Goal: Find specific page/section: Find specific page/section

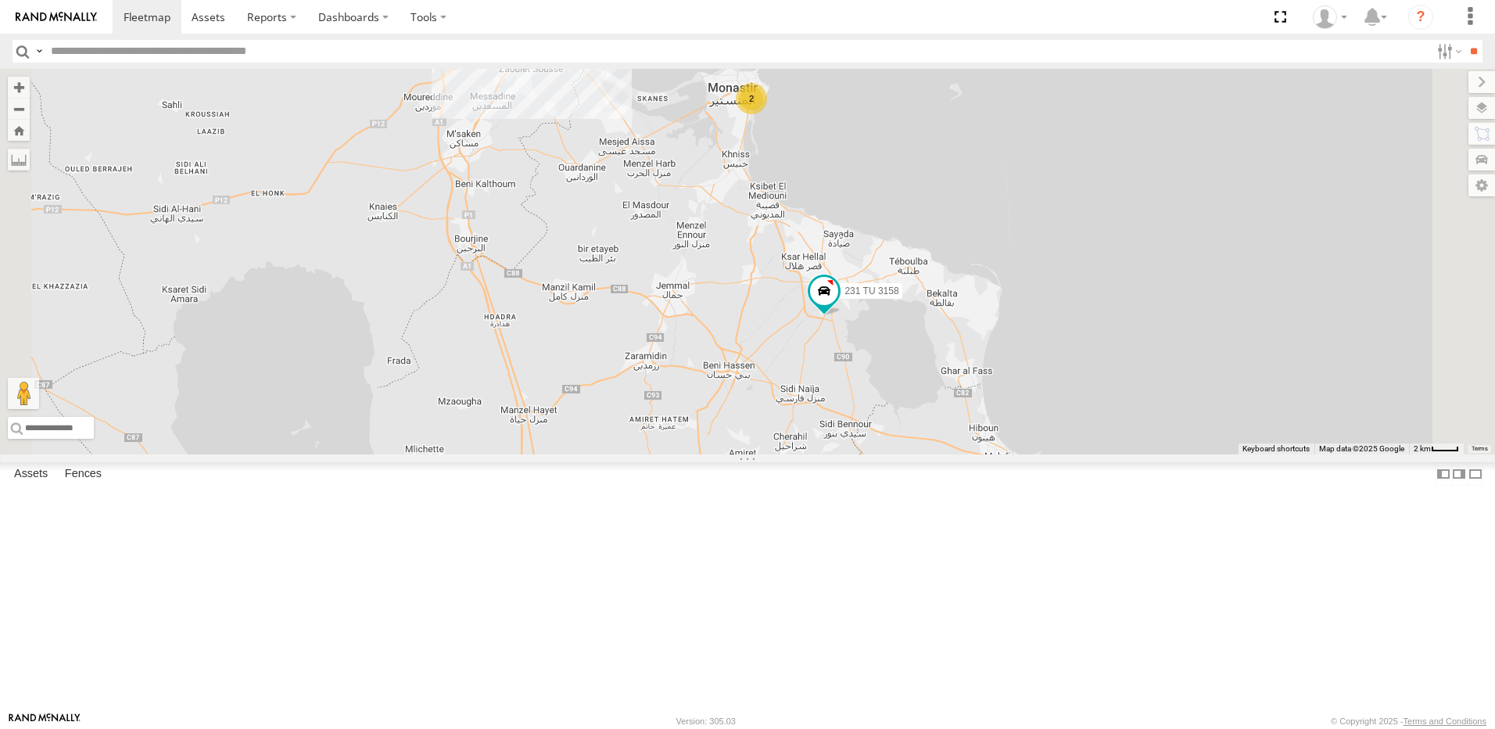
drag, startPoint x: 879, startPoint y: 289, endPoint x: 896, endPoint y: 364, distance: 77.0
click at [896, 364] on div "245 TU 4334 231 TU 3159 245 TU 9053 245 TU 9061 245 TU 9065 245 TU 9067 246 TU …" at bounding box center [747, 262] width 1495 height 386
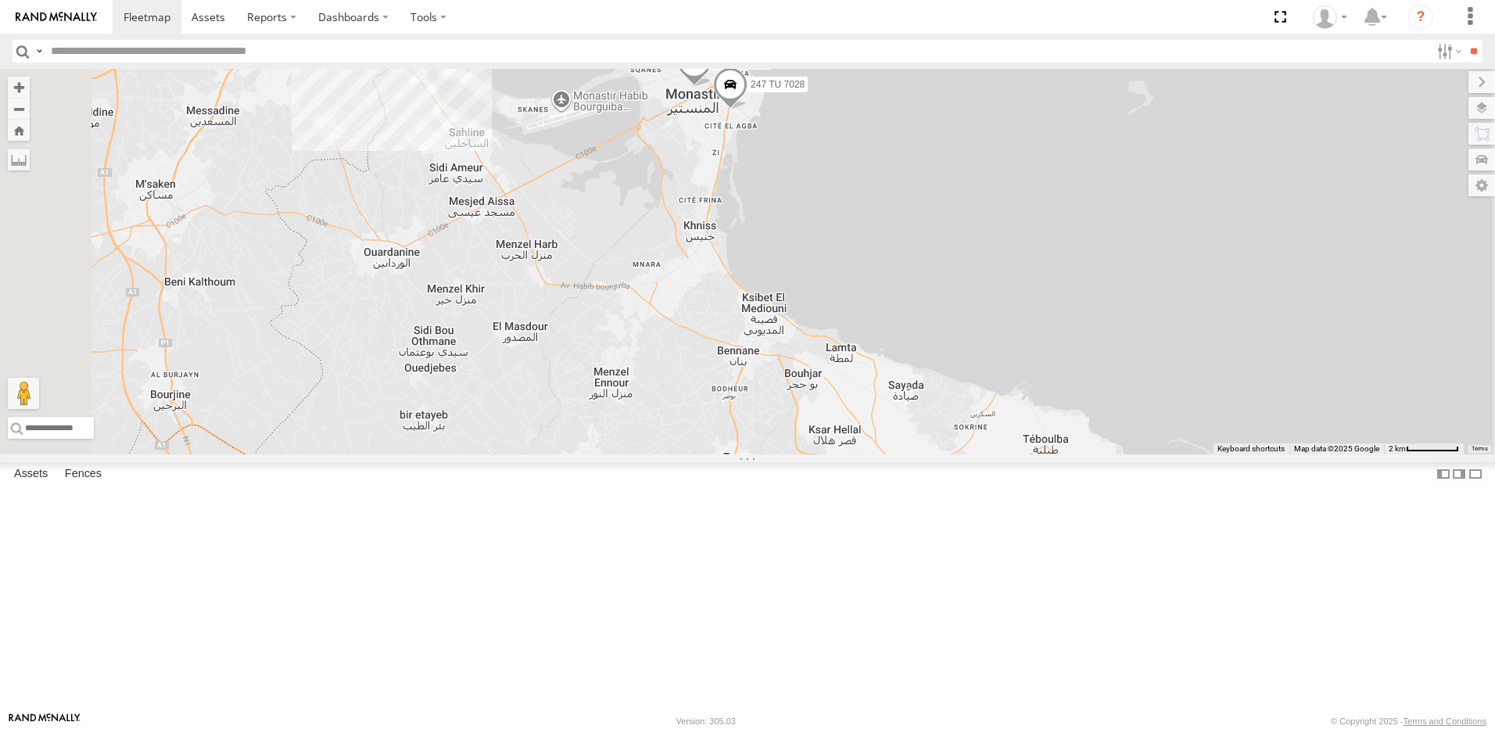
drag, startPoint x: 983, startPoint y: 511, endPoint x: 928, endPoint y: 530, distance: 58.6
click at [928, 454] on div "245 TU 4334 231 TU 3159 245 TU 9053 245 TU 9061 245 TU 9065 245 TU 9067 246 TU …" at bounding box center [747, 262] width 1495 height 386
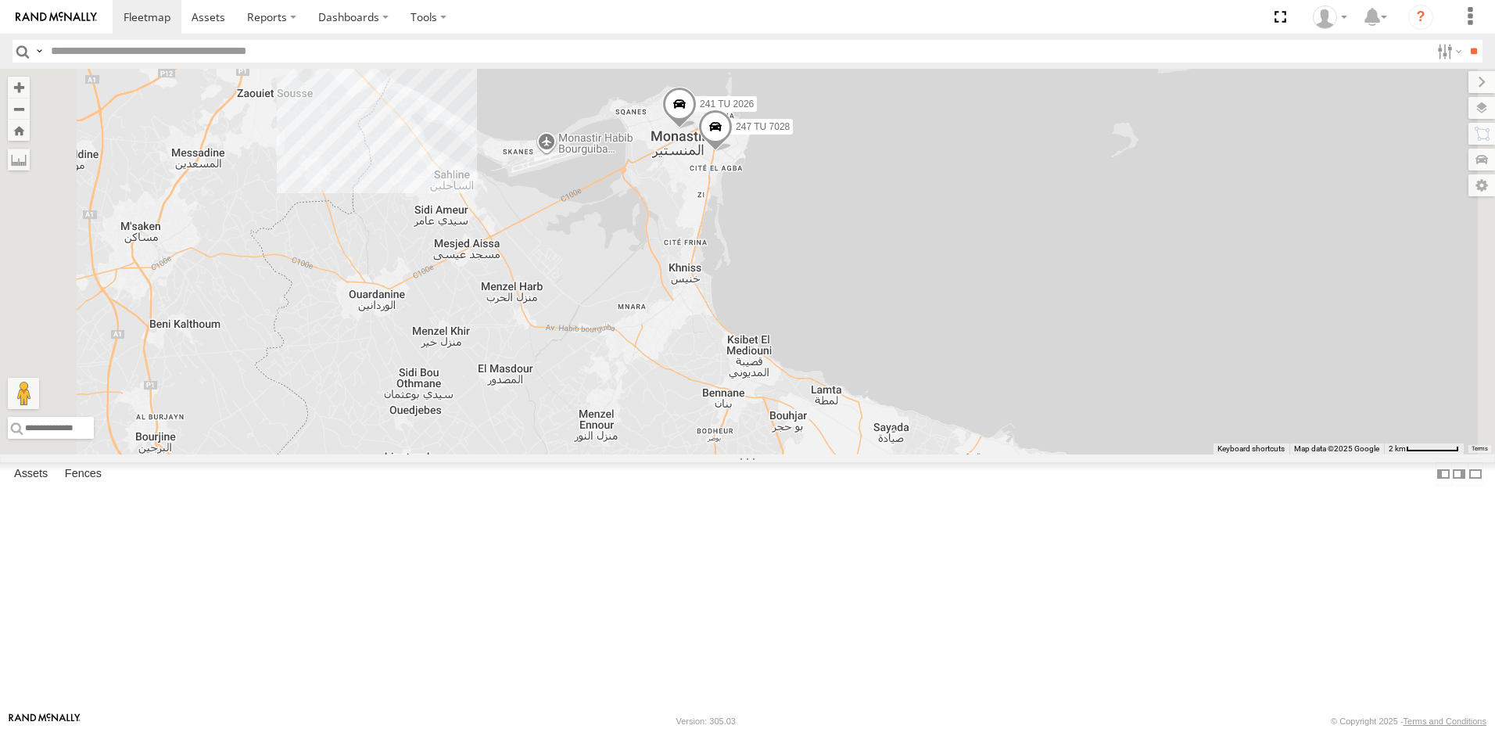
drag, startPoint x: 840, startPoint y: 457, endPoint x: 908, endPoint y: 501, distance: 80.9
click at [908, 454] on div "245 TU 4334 231 TU 3159 245 TU 9053 245 TU 9061 245 TU 9065 245 TU 9067 246 TU …" at bounding box center [747, 262] width 1495 height 386
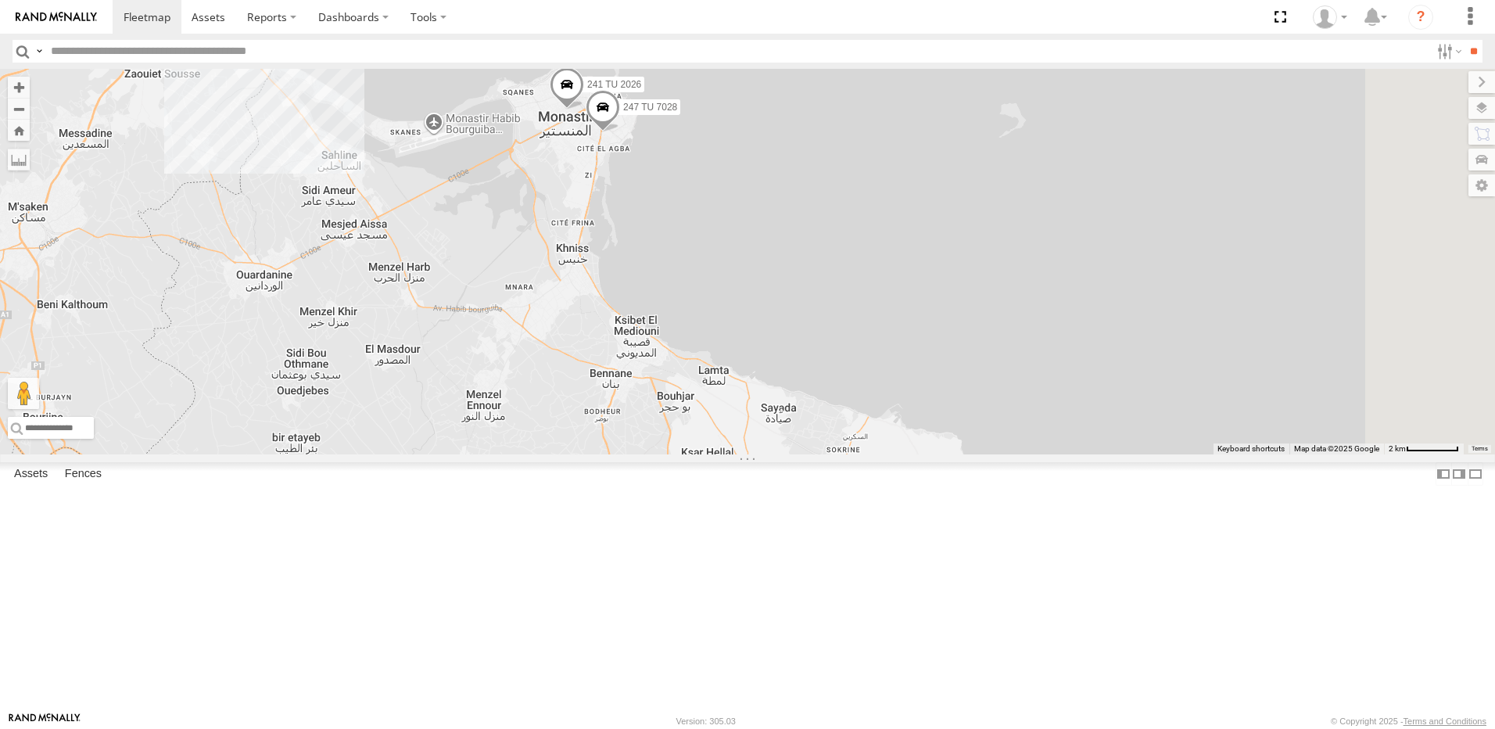
drag, startPoint x: 841, startPoint y: 490, endPoint x: 626, endPoint y: 419, distance: 225.6
click at [626, 419] on div "245 TU 4334 231 TU 3159 245 TU 9053 245 TU 9061 245 TU 9065 245 TU 9067 246 TU …" at bounding box center [747, 262] width 1495 height 386
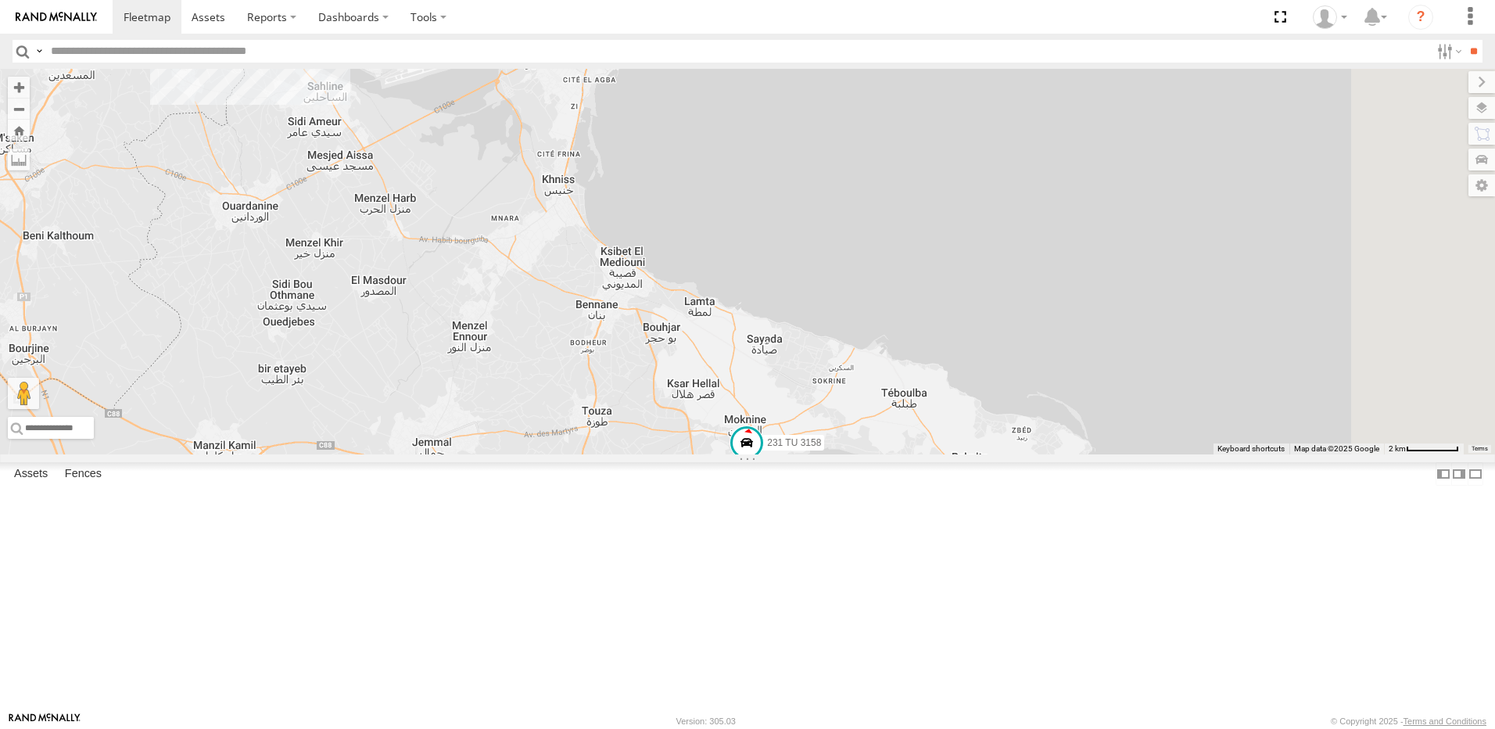
drag, startPoint x: 790, startPoint y: 547, endPoint x: 737, endPoint y: 426, distance: 132.4
click at [738, 428] on div "245 TU 4334 231 TU 3159 245 TU 9053 245 TU 9061 245 TU 9065 245 TU 9067 246 TU …" at bounding box center [747, 262] width 1495 height 386
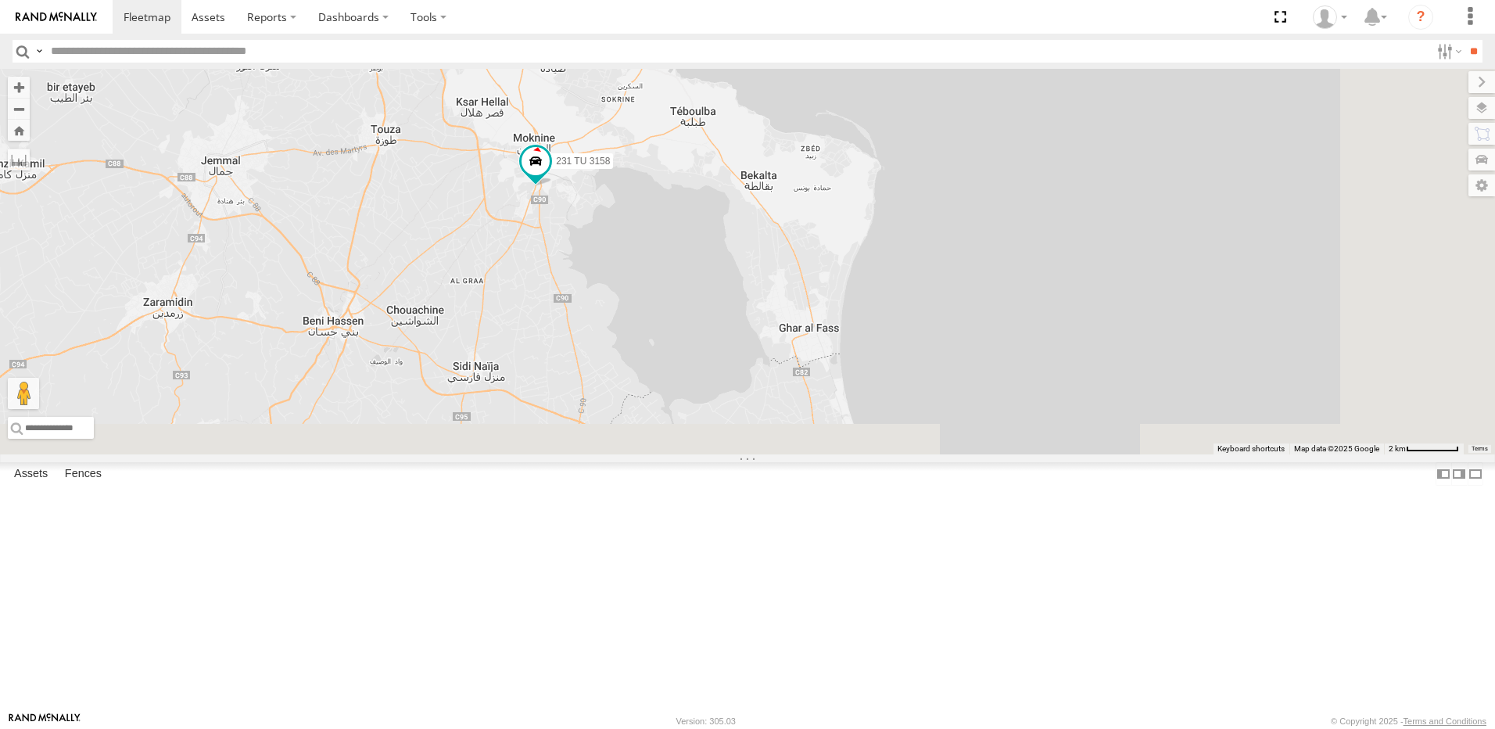
drag, startPoint x: 891, startPoint y: 470, endPoint x: 828, endPoint y: 382, distance: 107.7
click at [829, 383] on div "245 TU 4334 231 TU 3159 245 TU 9053 245 TU 9061 245 TU 9065 245 TU 9067 246 TU …" at bounding box center [747, 262] width 1495 height 386
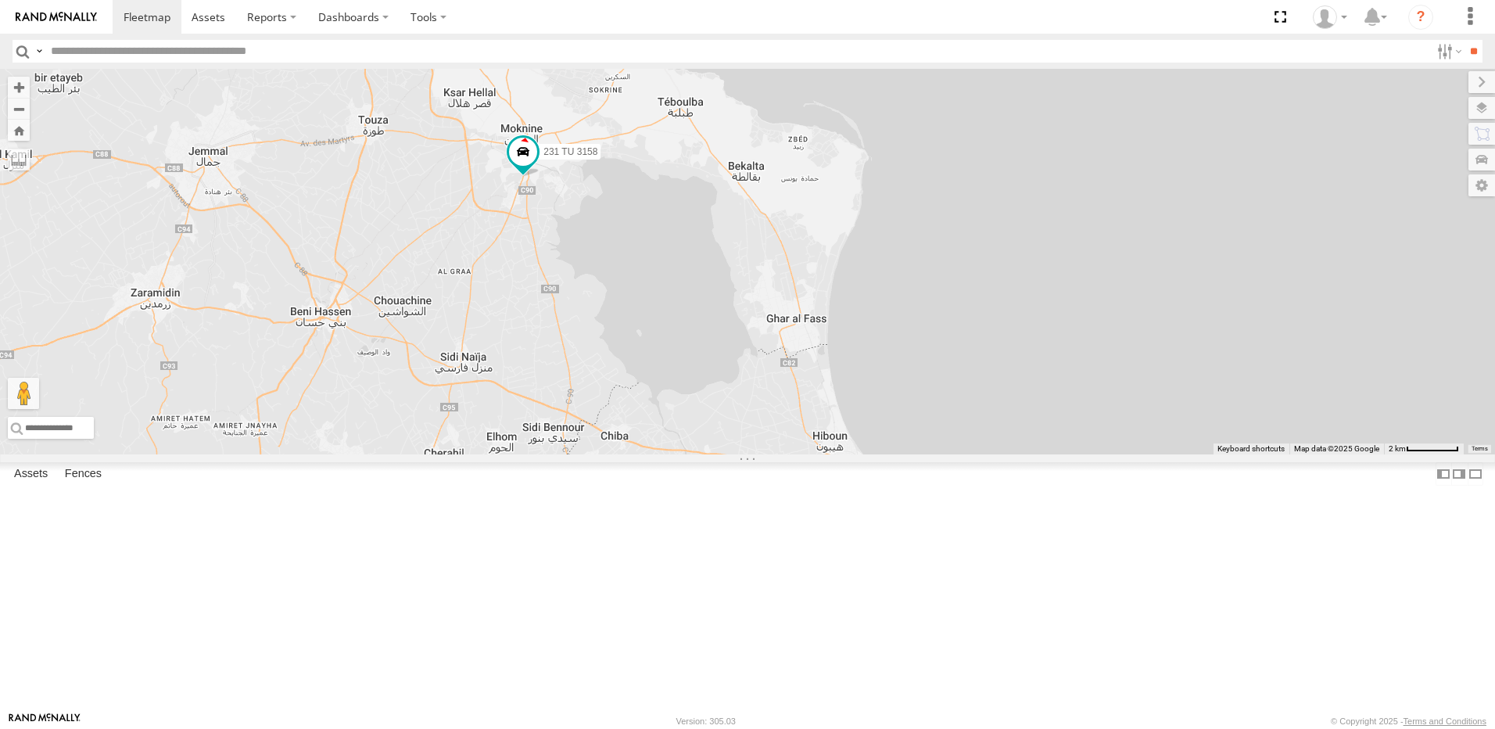
drag, startPoint x: 716, startPoint y: 426, endPoint x: 845, endPoint y: 508, distance: 153.0
click at [841, 454] on div "245 TU 4334 231 TU 3159 245 TU 9053 245 TU 9061 245 TU 9065 245 TU 9067 246 TU …" at bounding box center [747, 262] width 1495 height 386
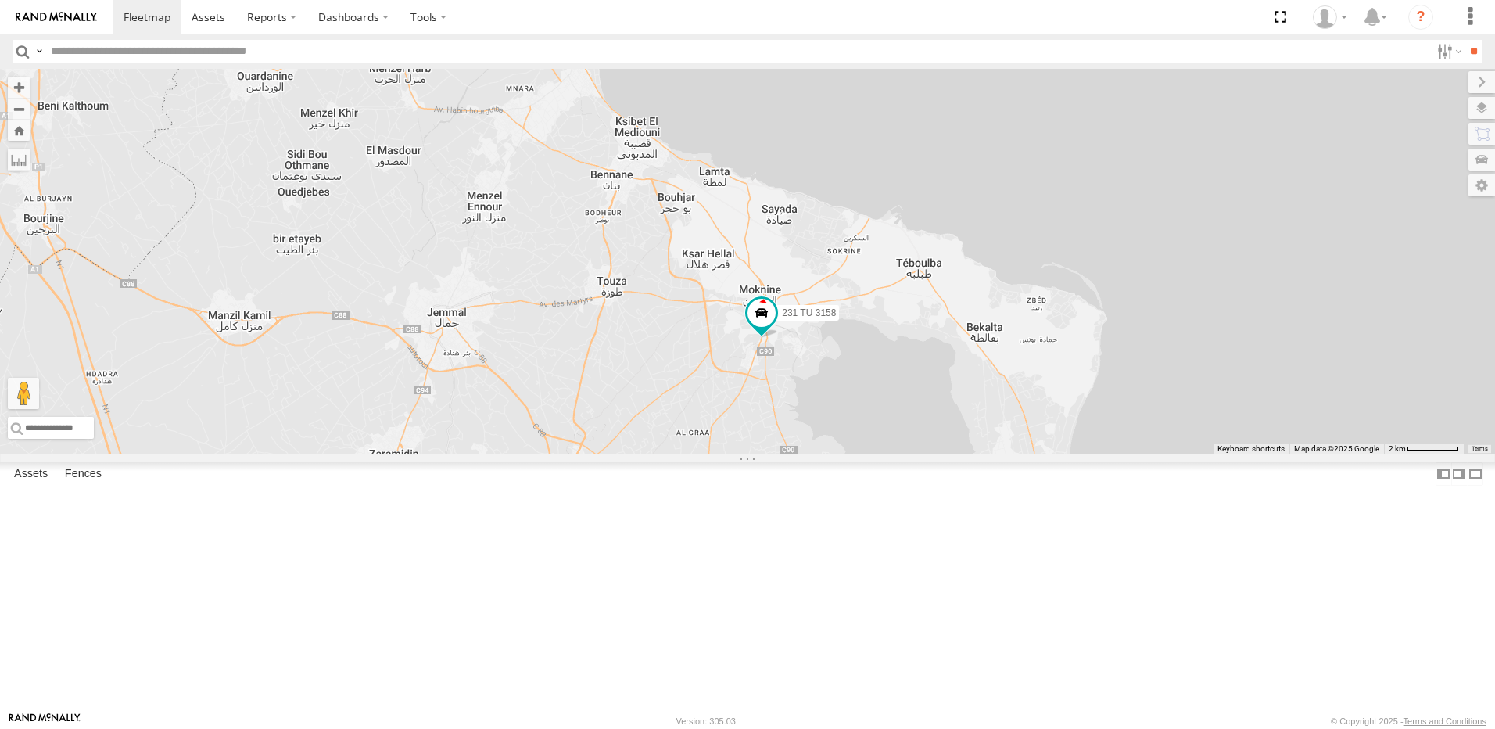
drag, startPoint x: 769, startPoint y: 420, endPoint x: 885, endPoint y: 519, distance: 152.6
click at [885, 454] on div "245 TU 4334 231 TU 3159 245 TU 9053 245 TU 9061 245 TU 9065 245 TU 9067 246 TU …" at bounding box center [747, 262] width 1495 height 386
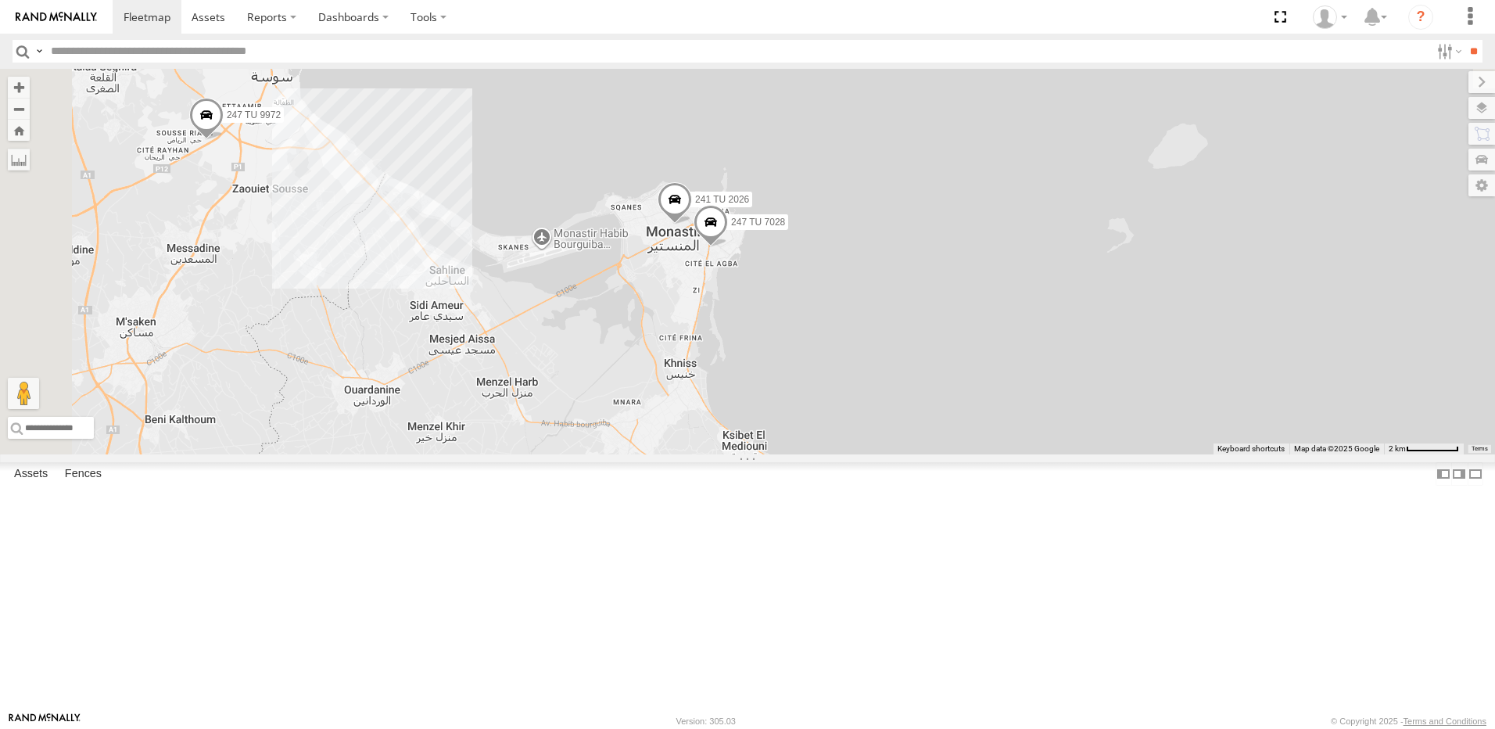
drag, startPoint x: 674, startPoint y: 326, endPoint x: 745, endPoint y: 483, distance: 172.6
click at [745, 454] on div "245 TU 4334 231 TU 3159 245 TU 9053 245 TU 9061 245 TU 9065 245 TU 9067 246 TU …" at bounding box center [747, 262] width 1495 height 386
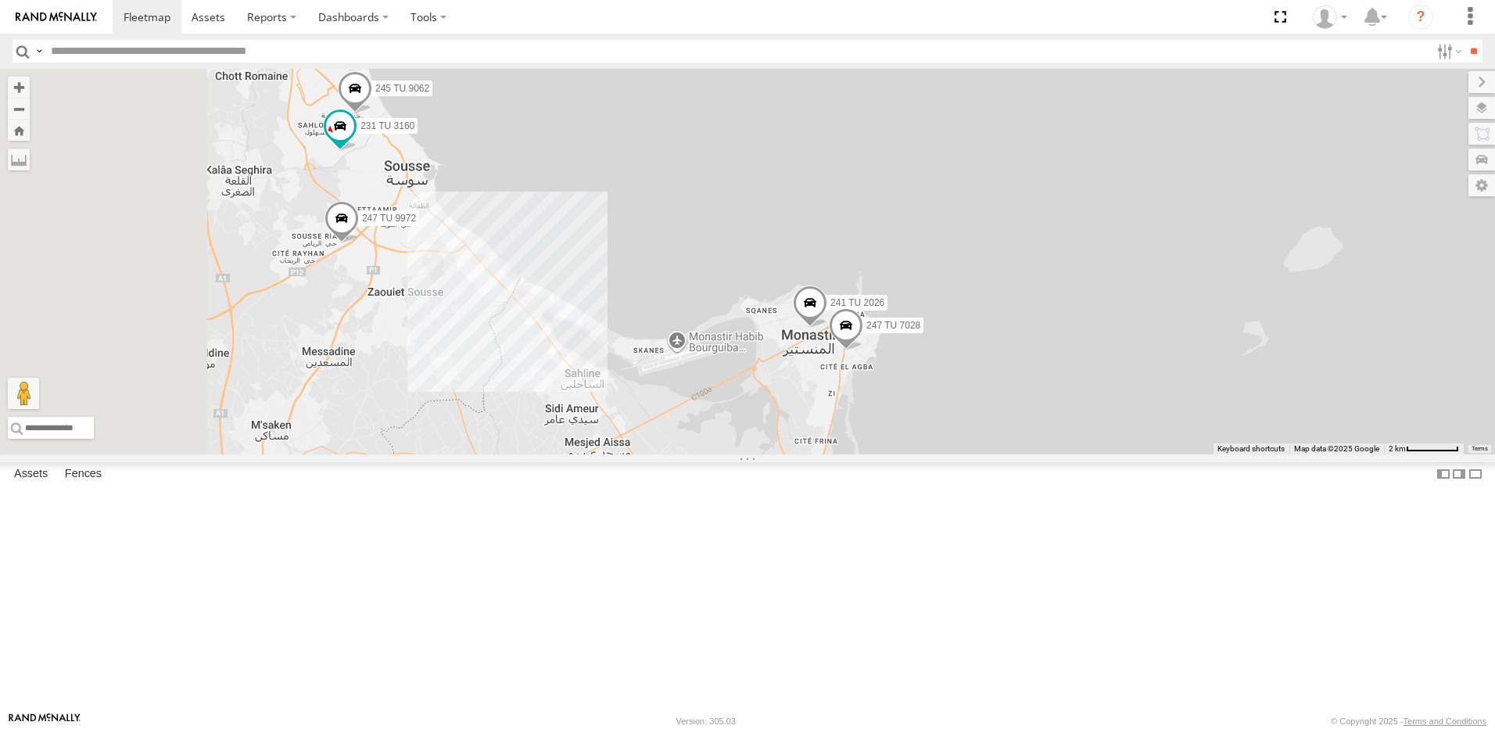
drag, startPoint x: 662, startPoint y: 377, endPoint x: 693, endPoint y: 394, distance: 35.0
click at [693, 394] on div "245 TU 4334 231 TU 3159 245 TU 9053 245 TU 9061 245 TU 9065 245 TU 9067 246 TU …" at bounding box center [747, 262] width 1495 height 386
click at [357, 151] on span at bounding box center [340, 130] width 34 height 42
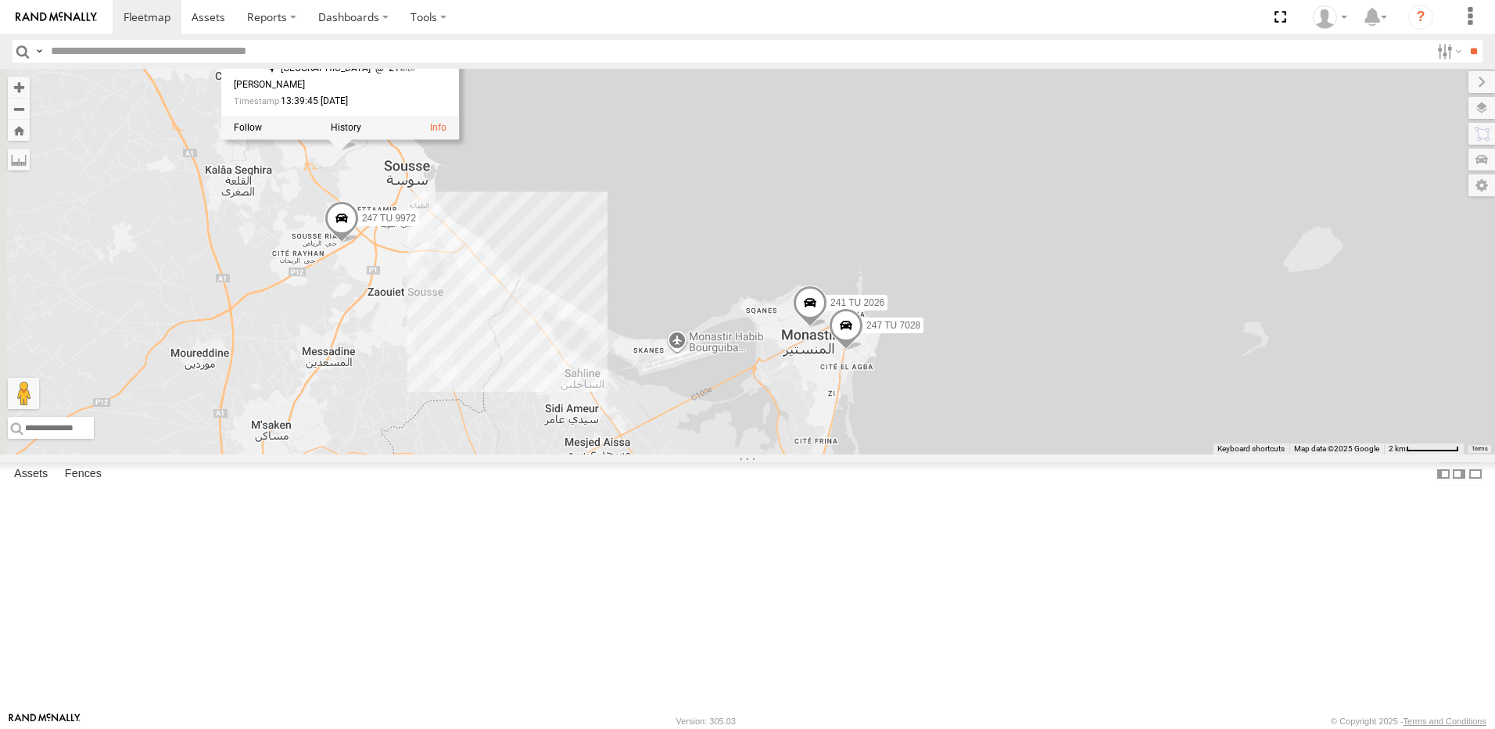
click at [598, 291] on div "245 TU 4334 231 TU 3159 245 TU 9053 245 TU 9061 245 TU 9065 245 TU 9067 246 TU …" at bounding box center [747, 262] width 1495 height 386
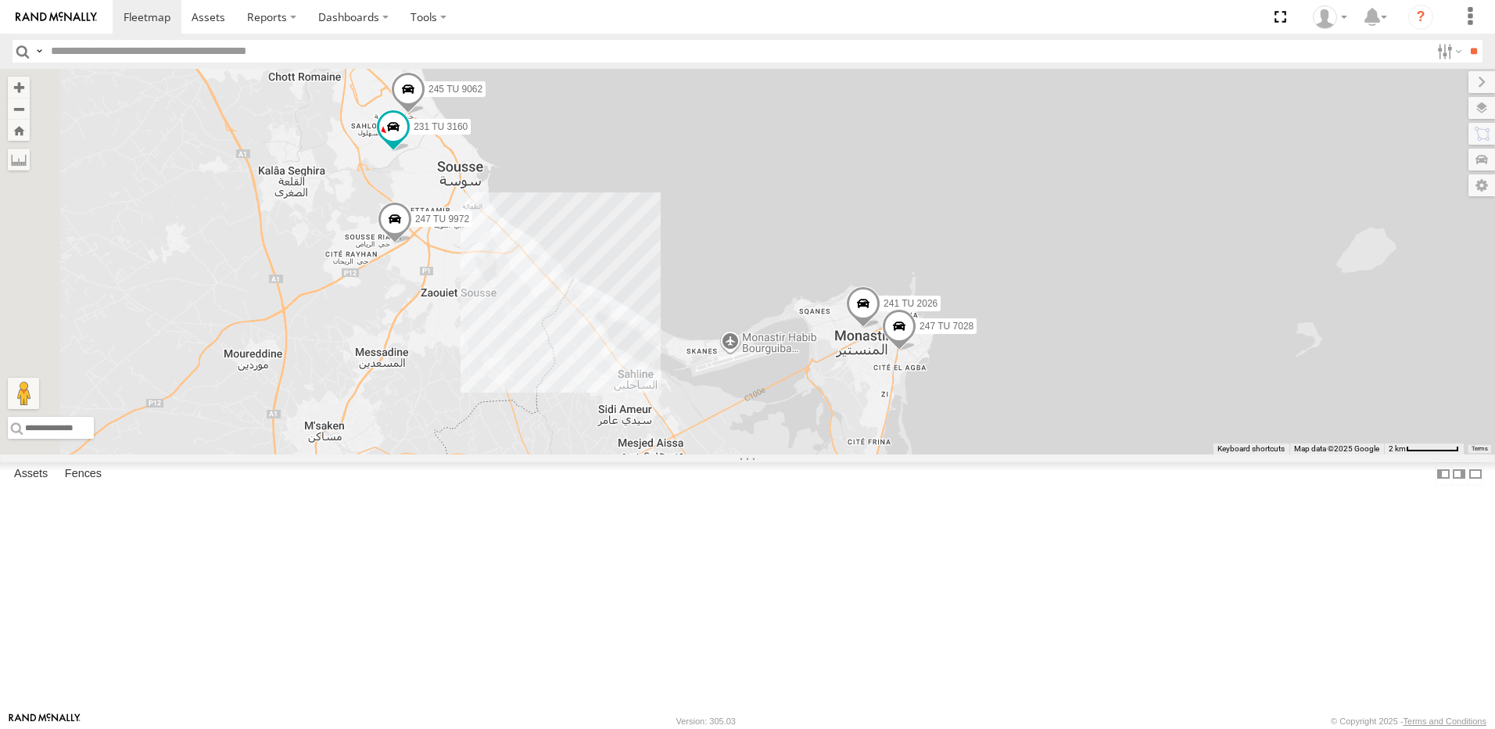
drag, startPoint x: 601, startPoint y: 303, endPoint x: 757, endPoint y: 277, distance: 157.8
click at [757, 277] on div "245 TU 4334 231 TU 3159 245 TU 9053 245 TU 9061 245 TU 9065 245 TU 9067 246 TU …" at bounding box center [747, 262] width 1495 height 386
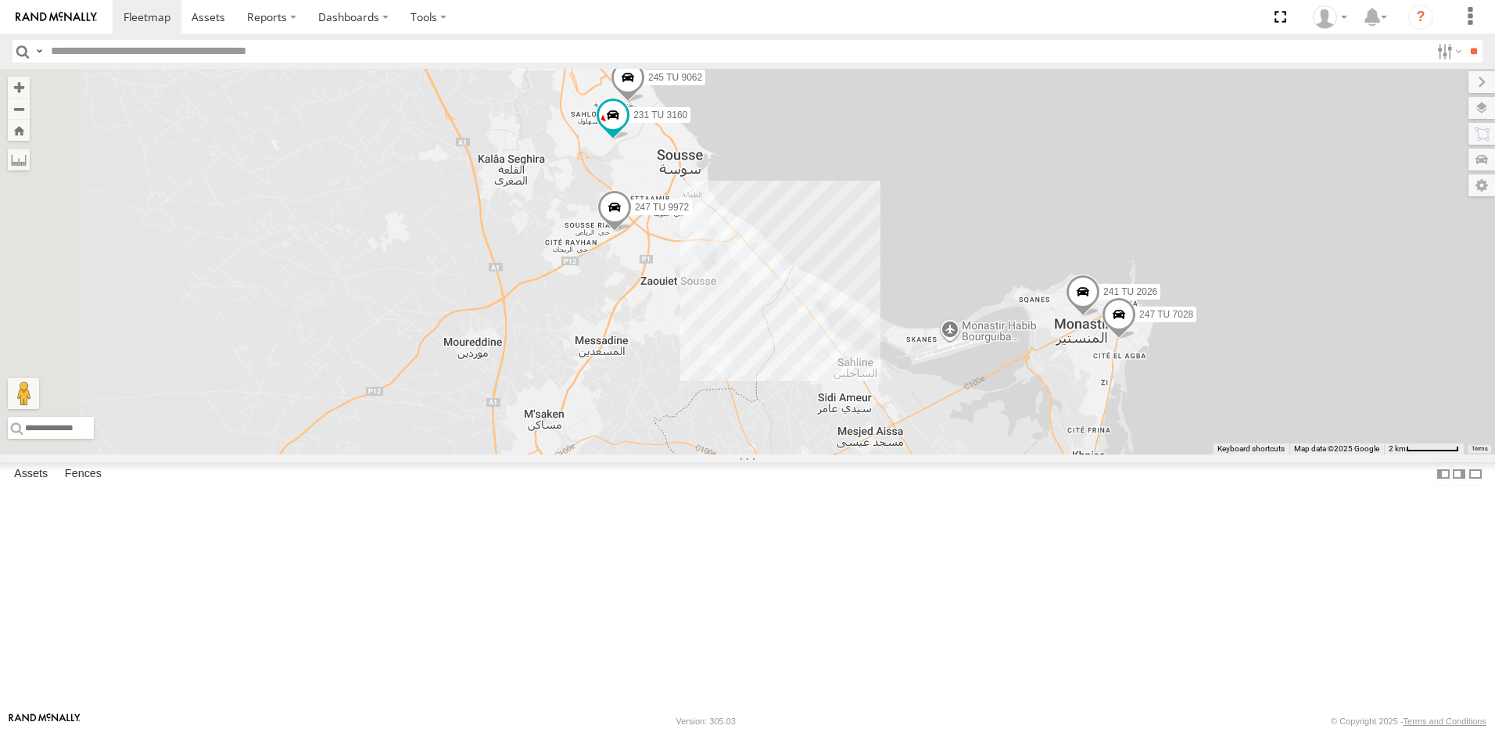
drag, startPoint x: 677, startPoint y: 415, endPoint x: 750, endPoint y: 467, distance: 90.3
click at [750, 454] on div "245 TU 4334 231 TU 3159 245 TU 9053 245 TU 9061 245 TU 9065 245 TU 9067 246 TU …" at bounding box center [747, 262] width 1495 height 386
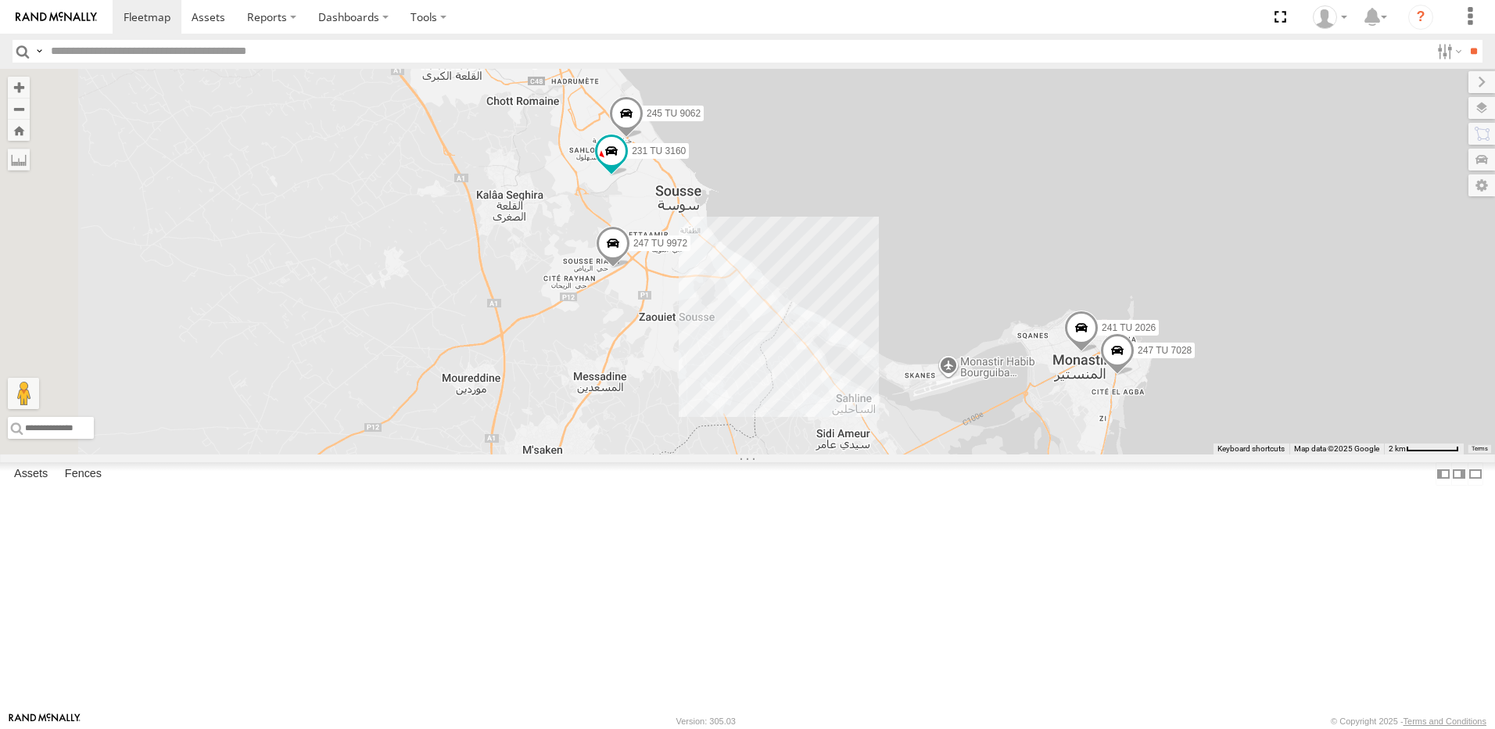
click at [441, 64] on span at bounding box center [424, 43] width 34 height 42
click at [623, 263] on div "245 TU 4334 231 TU 3159 245 TU 9053 245 TU 9061 245 TU 9065 245 TU 9067 246 TU …" at bounding box center [747, 262] width 1495 height 386
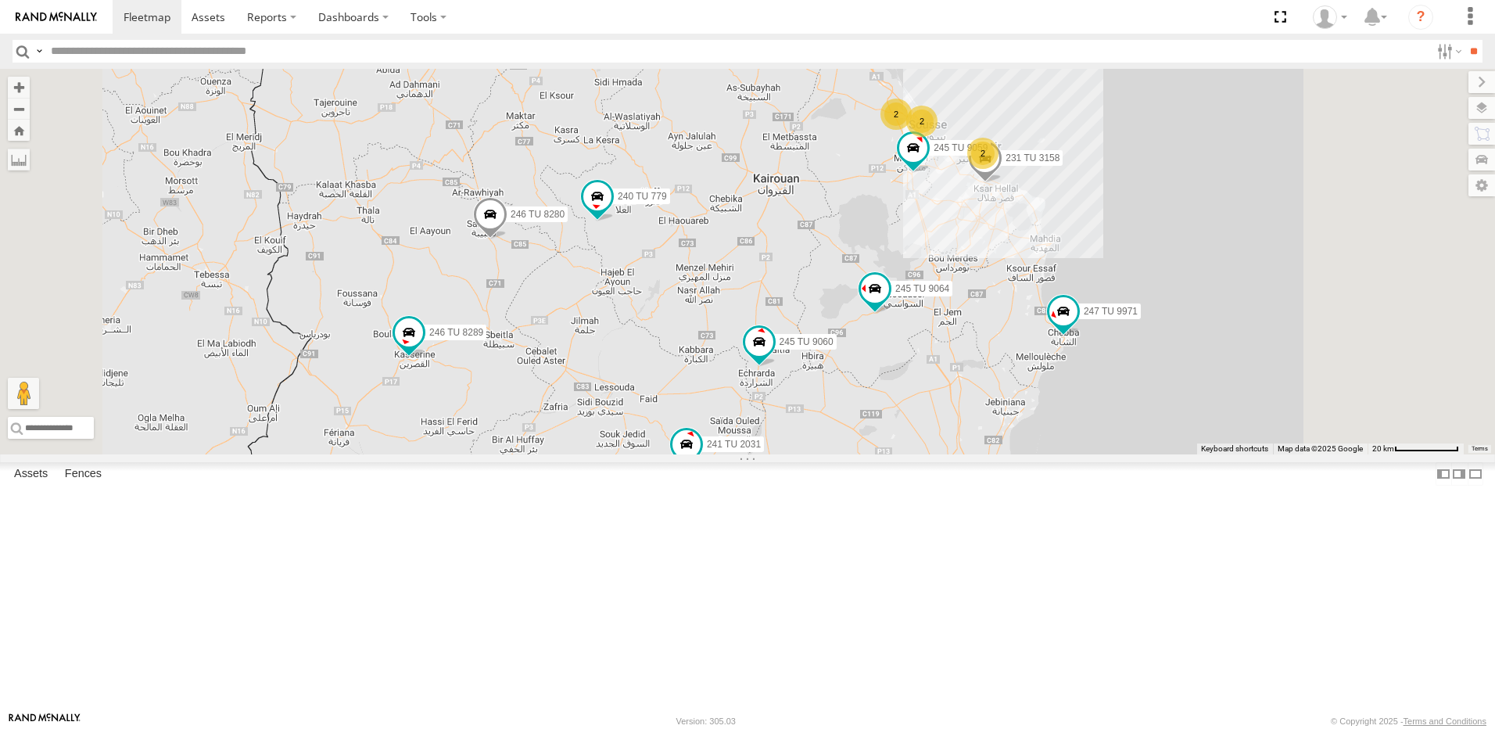
drag, startPoint x: 1053, startPoint y: 295, endPoint x: 965, endPoint y: 324, distance: 92.3
click at [965, 324] on div "245 TU 4334 231 TU 3159 245 TU 9053 245 TU 9061 245 TU 9065 246 TU 8280 241 TU …" at bounding box center [747, 262] width 1495 height 386
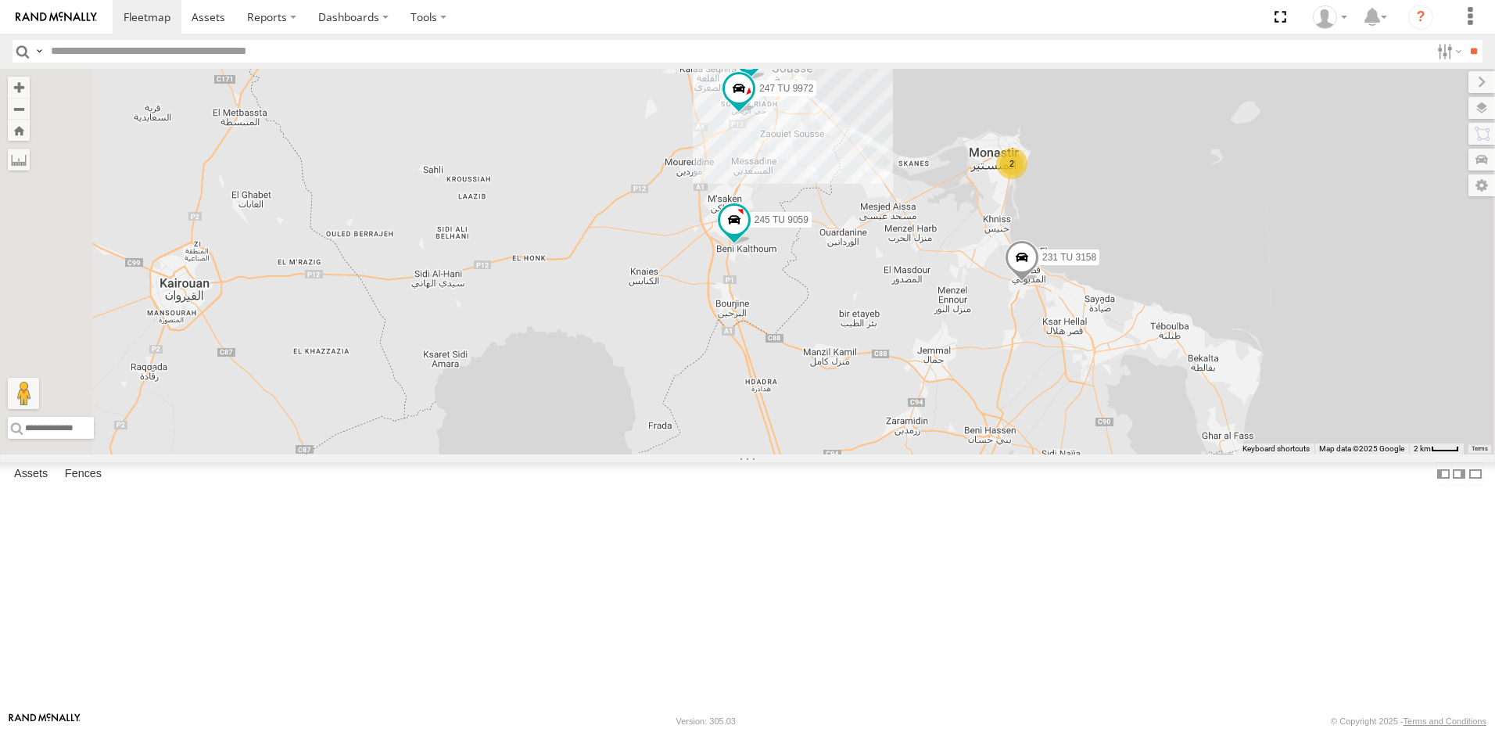
drag, startPoint x: 1025, startPoint y: 262, endPoint x: 1048, endPoint y: 341, distance: 82.2
click at [1048, 341] on div "245 TU 4334 231 TU 3159 245 TU 9053 245 TU 9061 245 TU 9065 246 TU 8280 241 TU …" at bounding box center [747, 262] width 1495 height 386
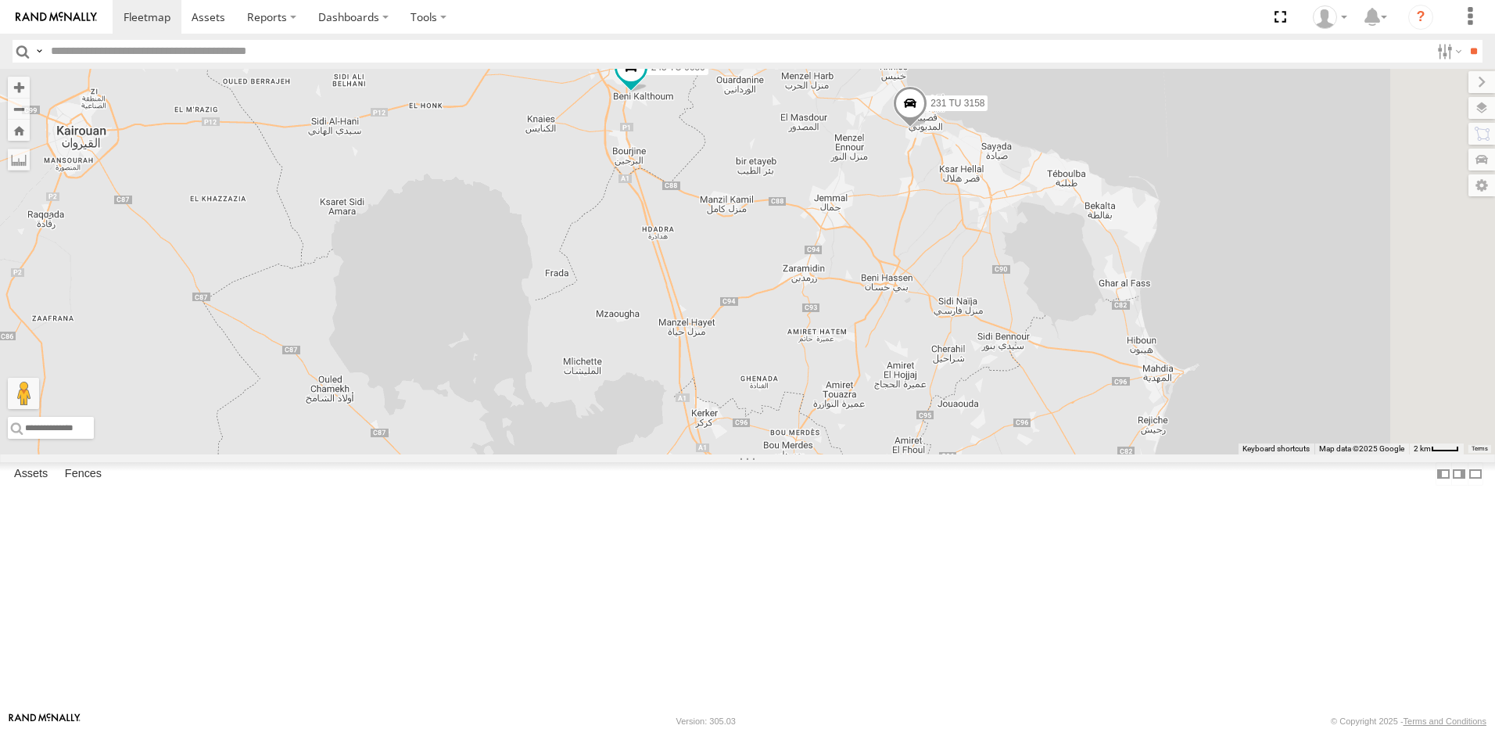
drag, startPoint x: 1111, startPoint y: 432, endPoint x: 1008, endPoint y: 280, distance: 183.5
click at [1008, 280] on div "245 TU 4334 231 TU 3159 245 TU 9053 245 TU 9061 245 TU 9065 246 TU 8280 241 TU …" at bounding box center [747, 262] width 1495 height 386
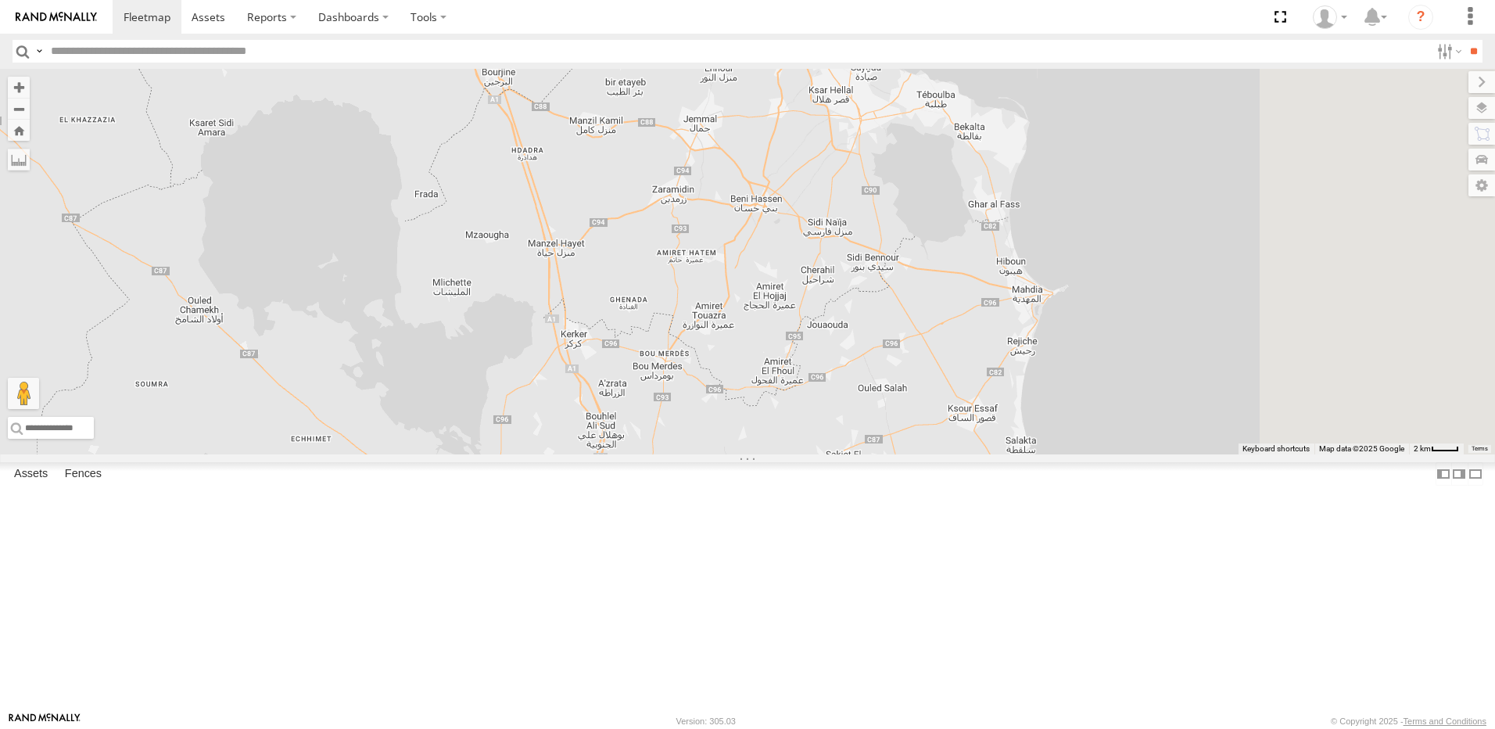
drag, startPoint x: 1190, startPoint y: 399, endPoint x: 994, endPoint y: 257, distance: 241.9
click at [1003, 257] on div "245 TU 4334 231 TU 3159 245 TU 9053 245 TU 9061 245 TU 9065 246 TU 8280 241 TU …" at bounding box center [747, 262] width 1495 height 386
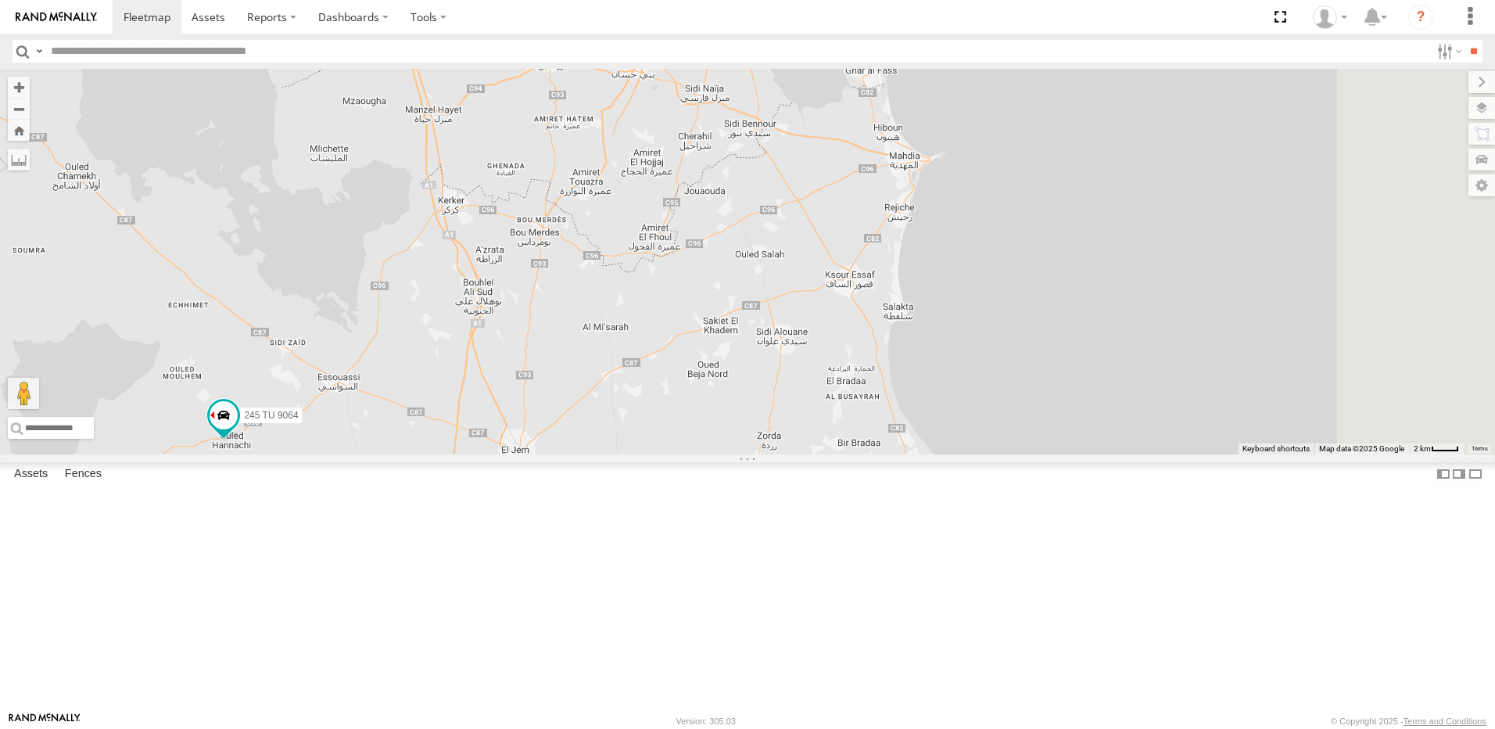
drag, startPoint x: 1072, startPoint y: 567, endPoint x: 1068, endPoint y: 467, distance: 100.2
click at [1068, 454] on div "245 TU 4334 231 TU 3159 245 TU 9053 245 TU 9061 245 TU 9065 246 TU 8280 241 TU …" at bounding box center [747, 262] width 1495 height 386
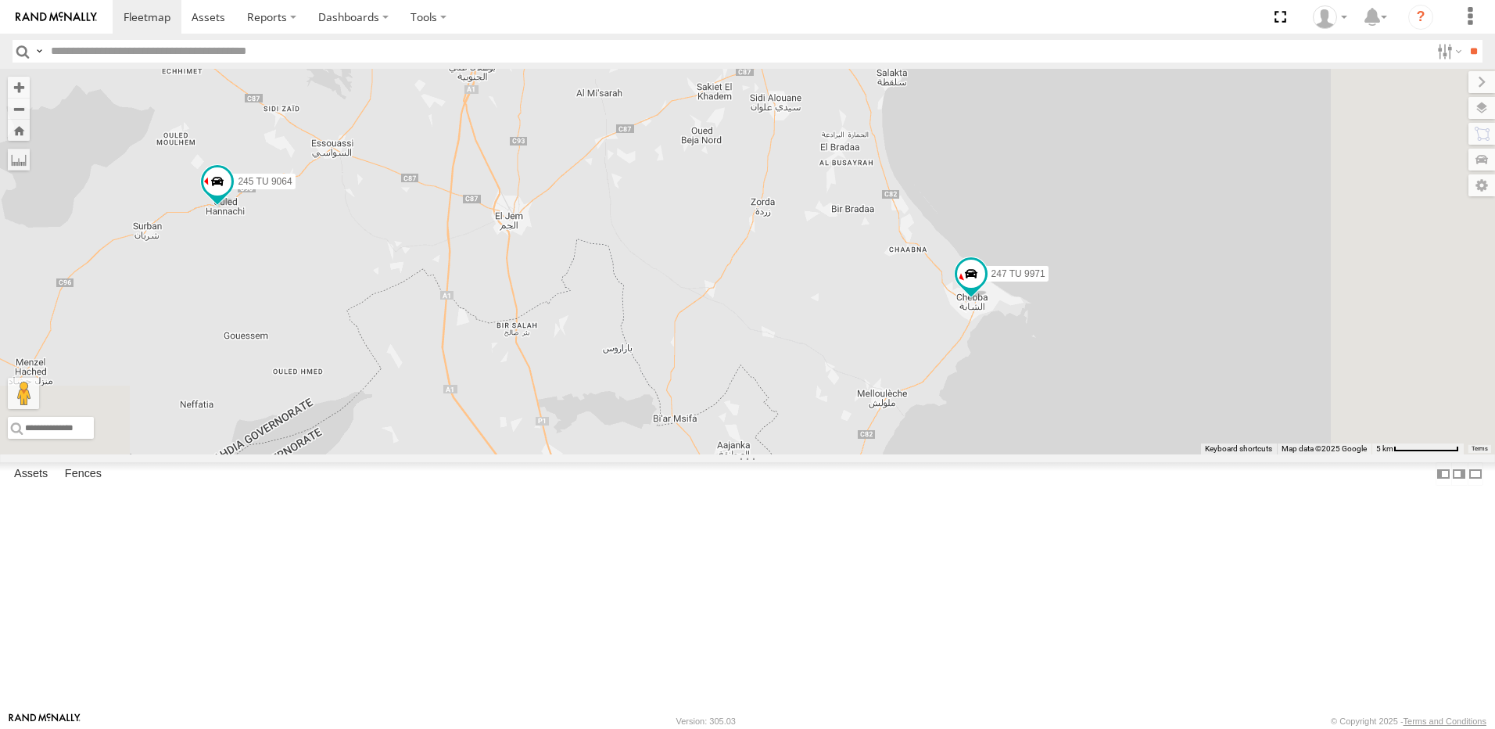
drag, startPoint x: 680, startPoint y: 320, endPoint x: 829, endPoint y: 427, distance: 183.8
click at [829, 427] on div "245 TU 4334 231 TU 3159 245 TU 9053 245 TU 9061 245 TU 9065 246 TU 8280 241 TU …" at bounding box center [747, 262] width 1495 height 386
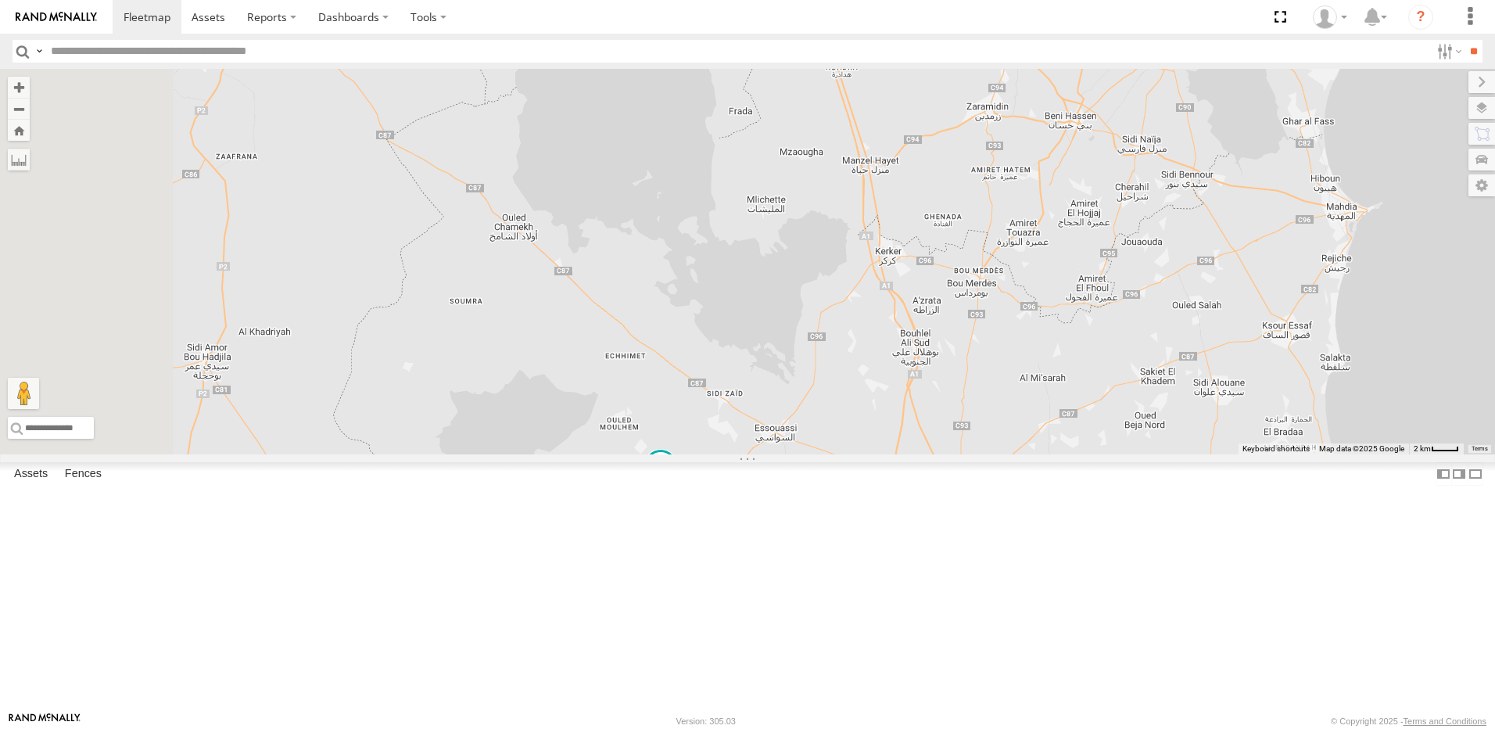
drag, startPoint x: 830, startPoint y: 606, endPoint x: 789, endPoint y: 503, distance: 111.0
click at [789, 454] on div "245 TU 4334 231 TU 3159 245 TU 9053 245 TU 9061 245 TU 9065 246 TU 8280 241 TU …" at bounding box center [747, 262] width 1495 height 386
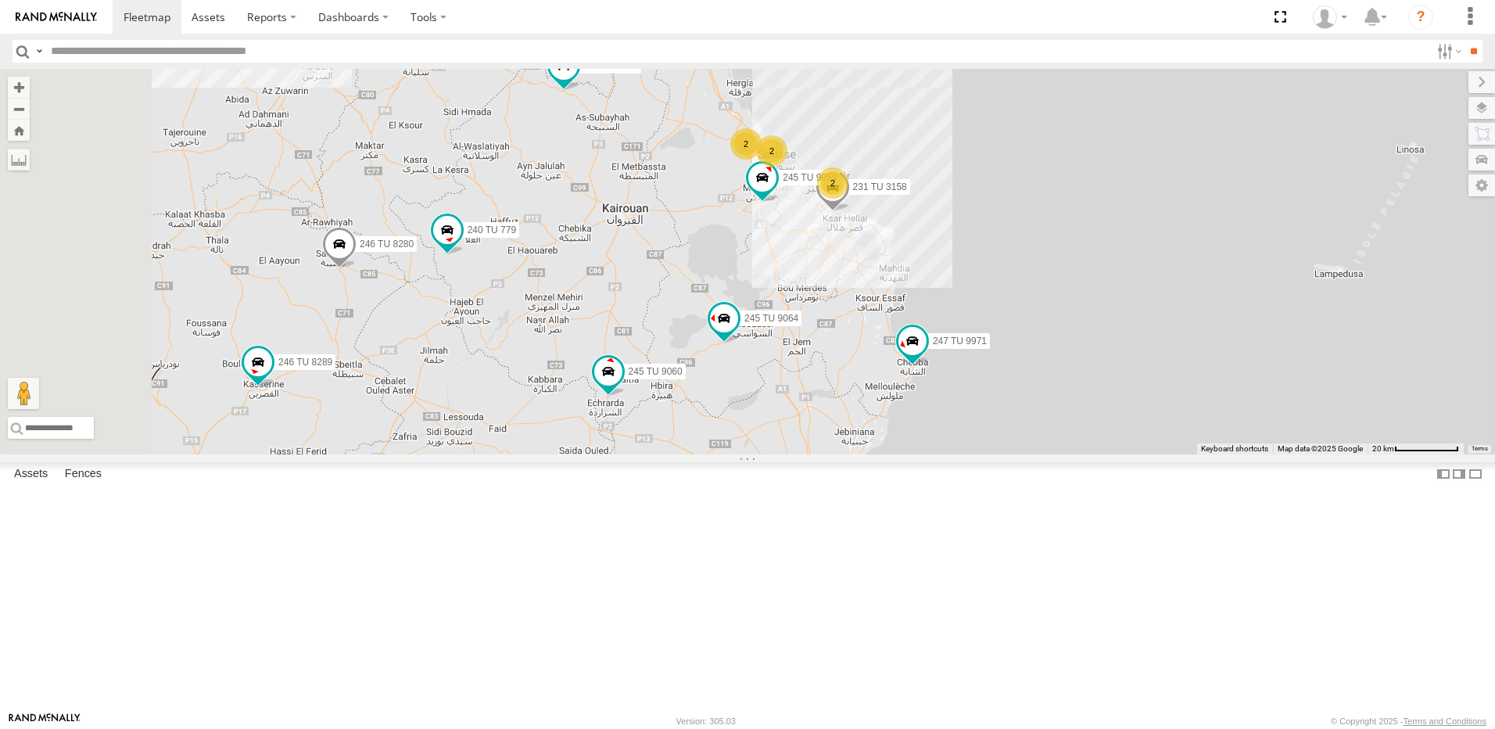
drag, startPoint x: 583, startPoint y: 507, endPoint x: 746, endPoint y: 508, distance: 163.5
click at [746, 454] on div "245 TU 4334 231 TU 3159 245 TU 9053 245 TU 9061 245 TU 9065 246 TU 8280 241 TU …" at bounding box center [747, 262] width 1495 height 386
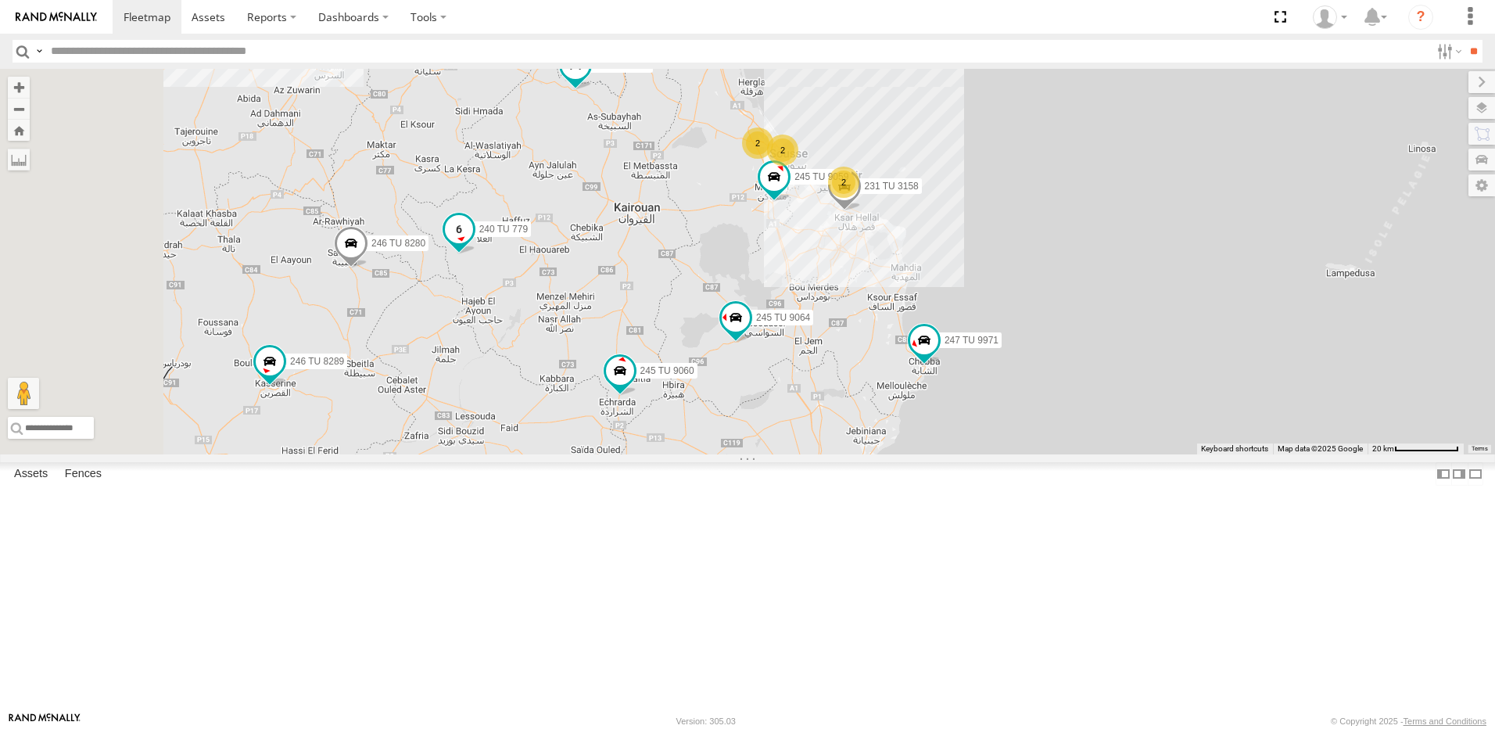
click at [473, 242] on span at bounding box center [459, 228] width 28 height 28
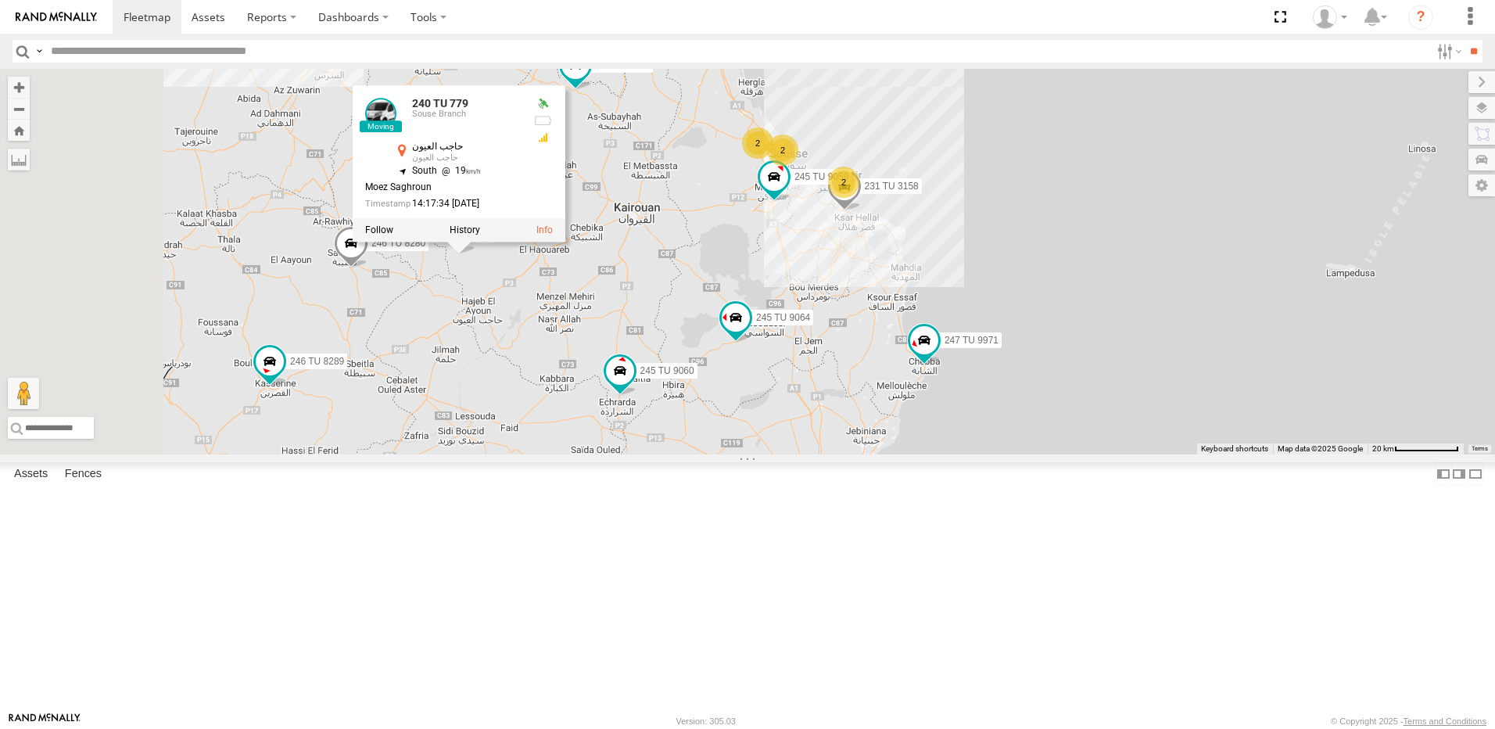
click at [853, 327] on div "245 TU 4334 231 TU 3159 245 TU 9053 245 TU 9061 245 TU 9065 246 TU 8280 241 TU …" at bounding box center [747, 262] width 1495 height 386
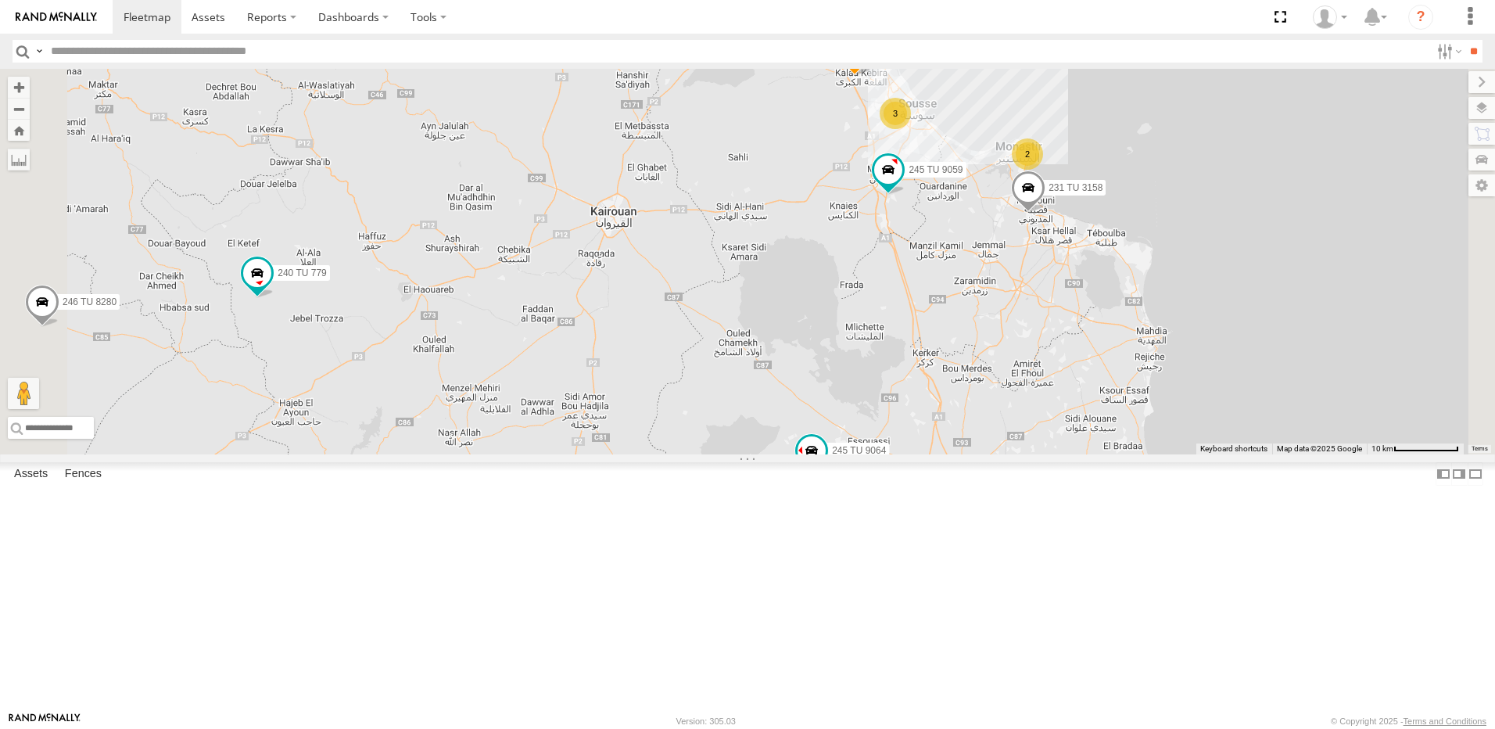
drag, startPoint x: 1072, startPoint y: 511, endPoint x: 999, endPoint y: 382, distance: 148.1
click at [1007, 387] on div "245 TU 4334 231 TU 3159 245 TU 9053 245 TU 9061 245 TU 9065 246 TU 8280 241 TU …" at bounding box center [747, 262] width 1495 height 386
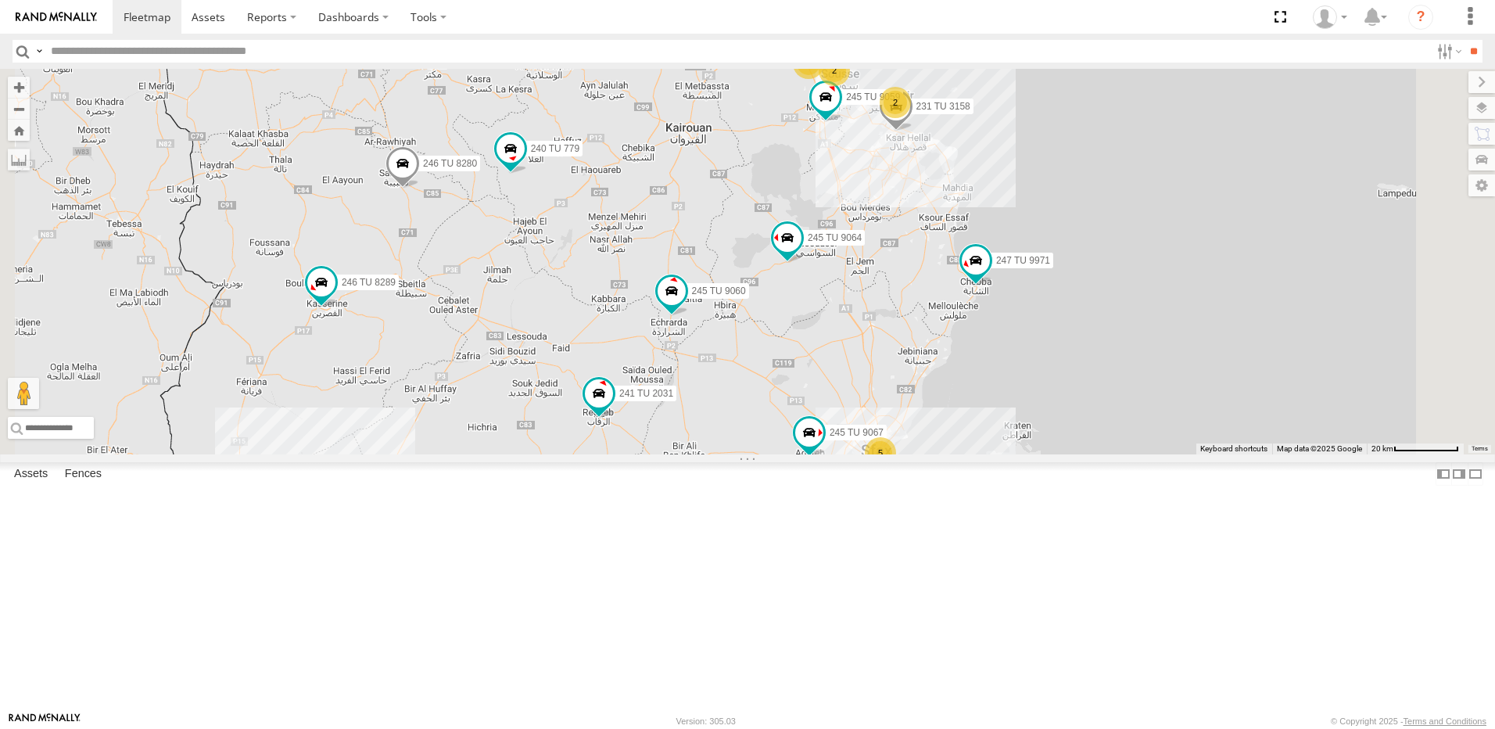
drag, startPoint x: 748, startPoint y: 494, endPoint x: 769, endPoint y: 444, distance: 54.3
click at [769, 444] on div "245 TU 4334 231 TU 3159 245 TU 9053 245 TU 9061 245 TU 9065 246 TU 8280 241 TU …" at bounding box center [747, 262] width 1495 height 386
click at [616, 418] on span at bounding box center [599, 397] width 34 height 42
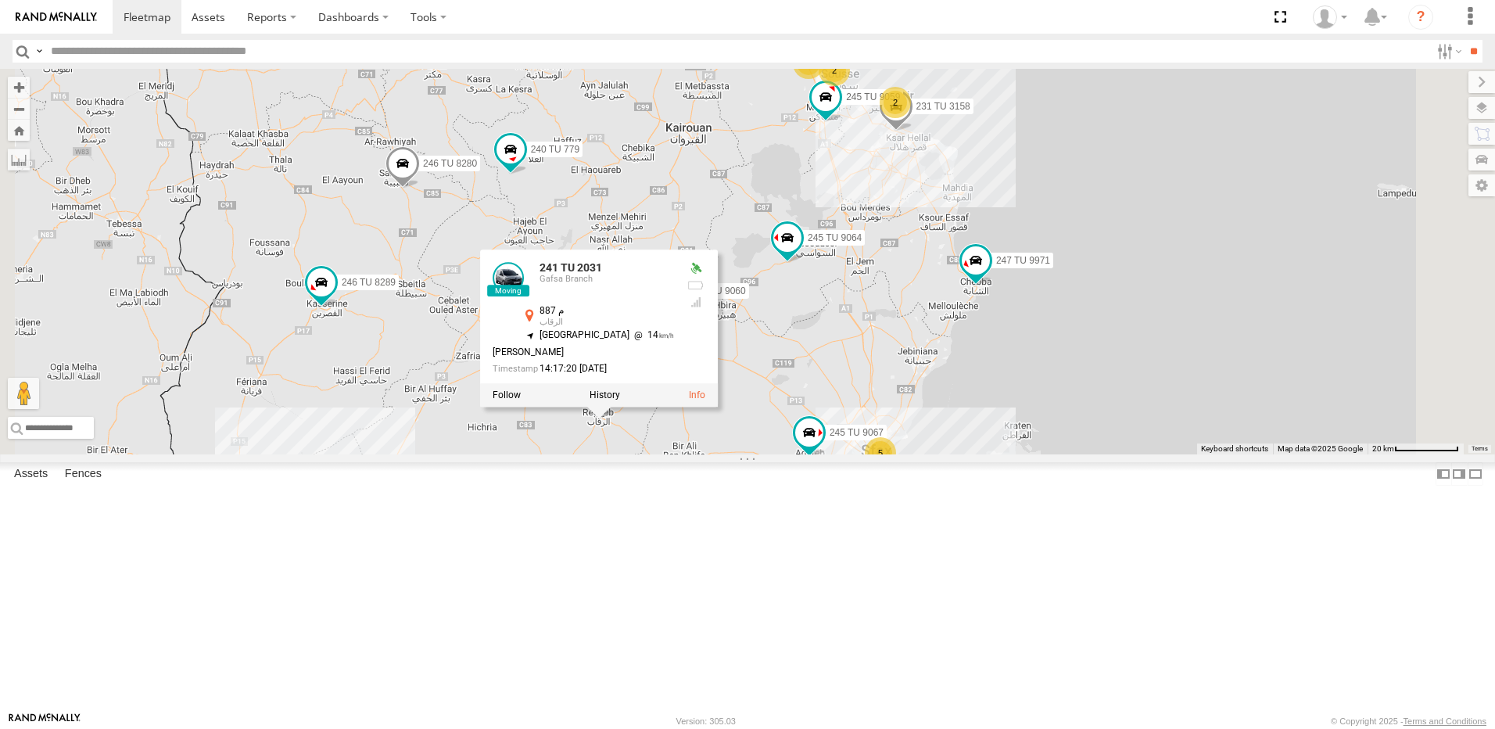
click at [601, 454] on div "245 TU 4334 231 TU 3159 245 TU 9053 245 TU 9061 245 TU 9065 246 TU 8280 241 TU …" at bounding box center [747, 262] width 1495 height 386
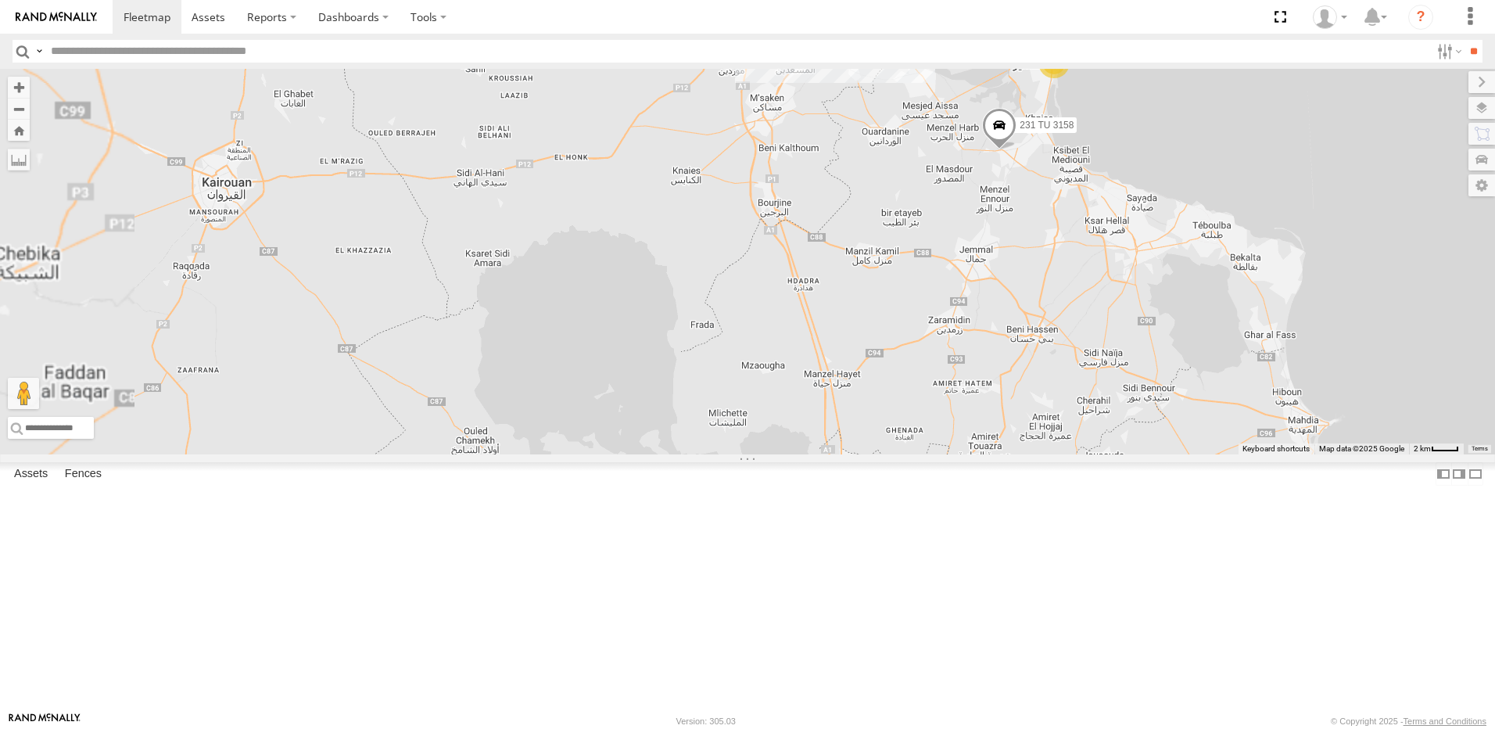
drag, startPoint x: 1043, startPoint y: 206, endPoint x: 979, endPoint y: 340, distance: 148.7
click at [980, 396] on div "234 TU 2630 245 TU 9067 241 TU 2031 245 TU 9060 240 TU 779 247 TU 9971 231 TU 3…" at bounding box center [747, 262] width 1495 height 386
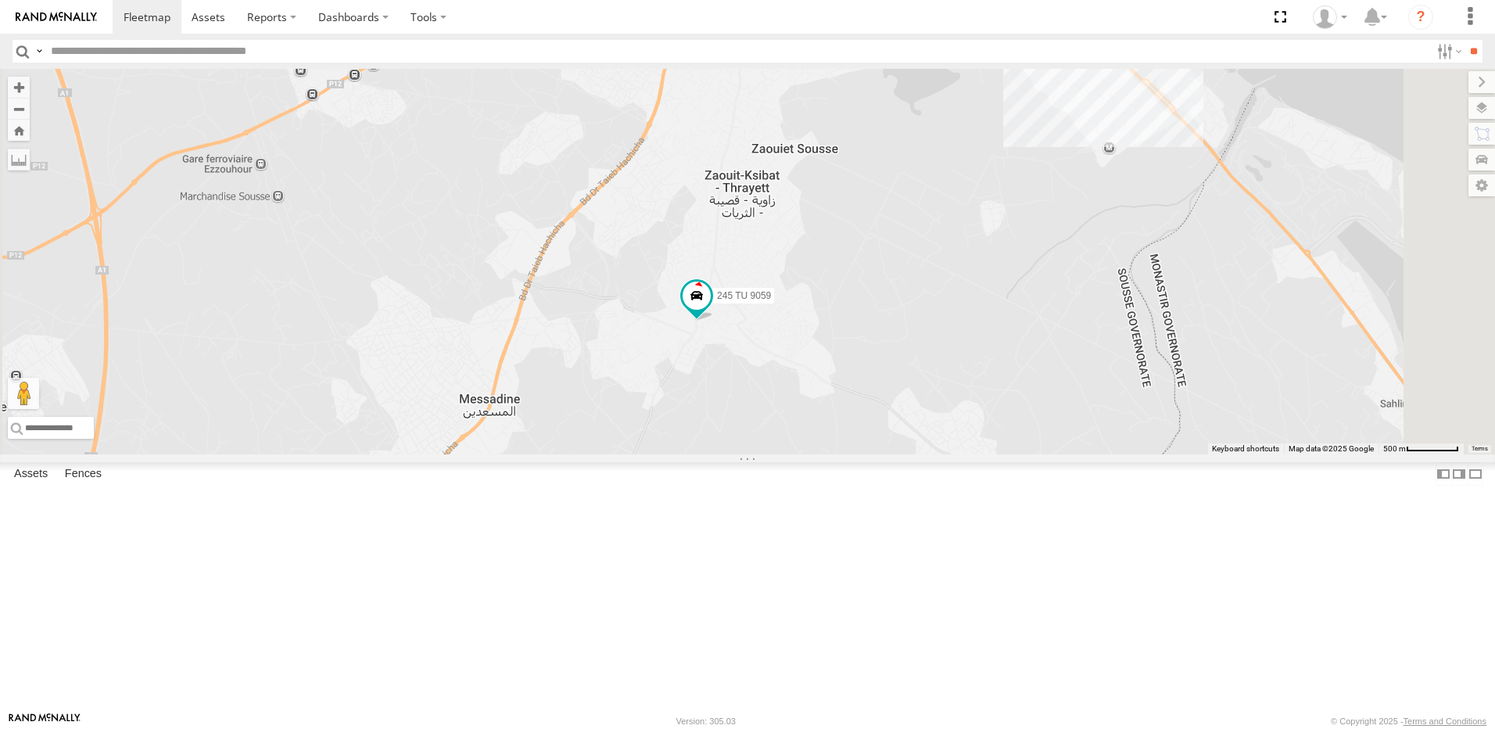
drag, startPoint x: 884, startPoint y: 339, endPoint x: 825, endPoint y: 394, distance: 80.8
click at [825, 394] on div "234 TU 2630 245 TU 9067 241 TU 2031 245 TU 9060 240 TU 779 247 TU 9971 231 TU 3…" at bounding box center [747, 262] width 1495 height 386
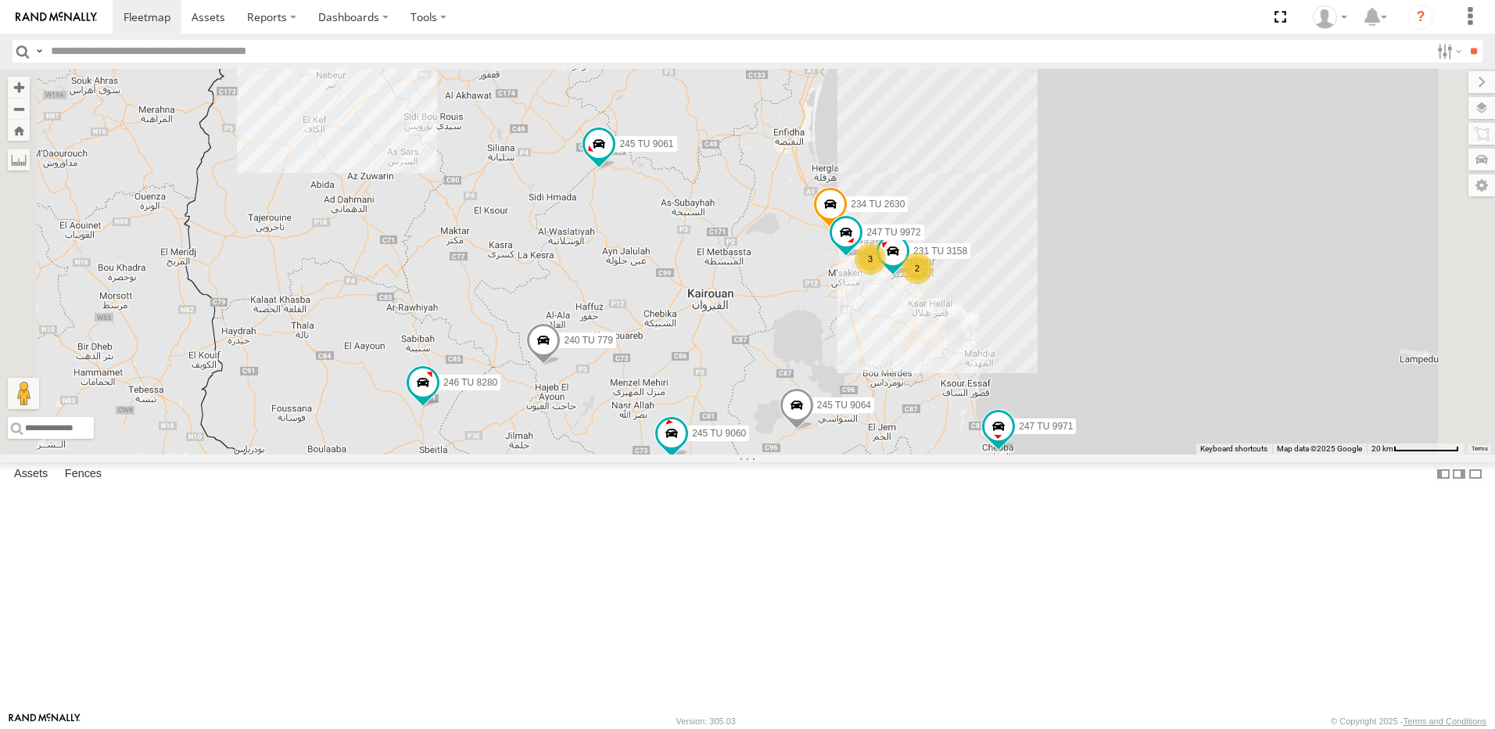
click at [886, 275] on div "3" at bounding box center [870, 258] width 31 height 31
click at [1076, 385] on div "245 TU 4334 245 TU 9061 245 TU 9064 241 TU 2027 245 TU 4330 231 TU 3159 245 TU …" at bounding box center [747, 262] width 1495 height 386
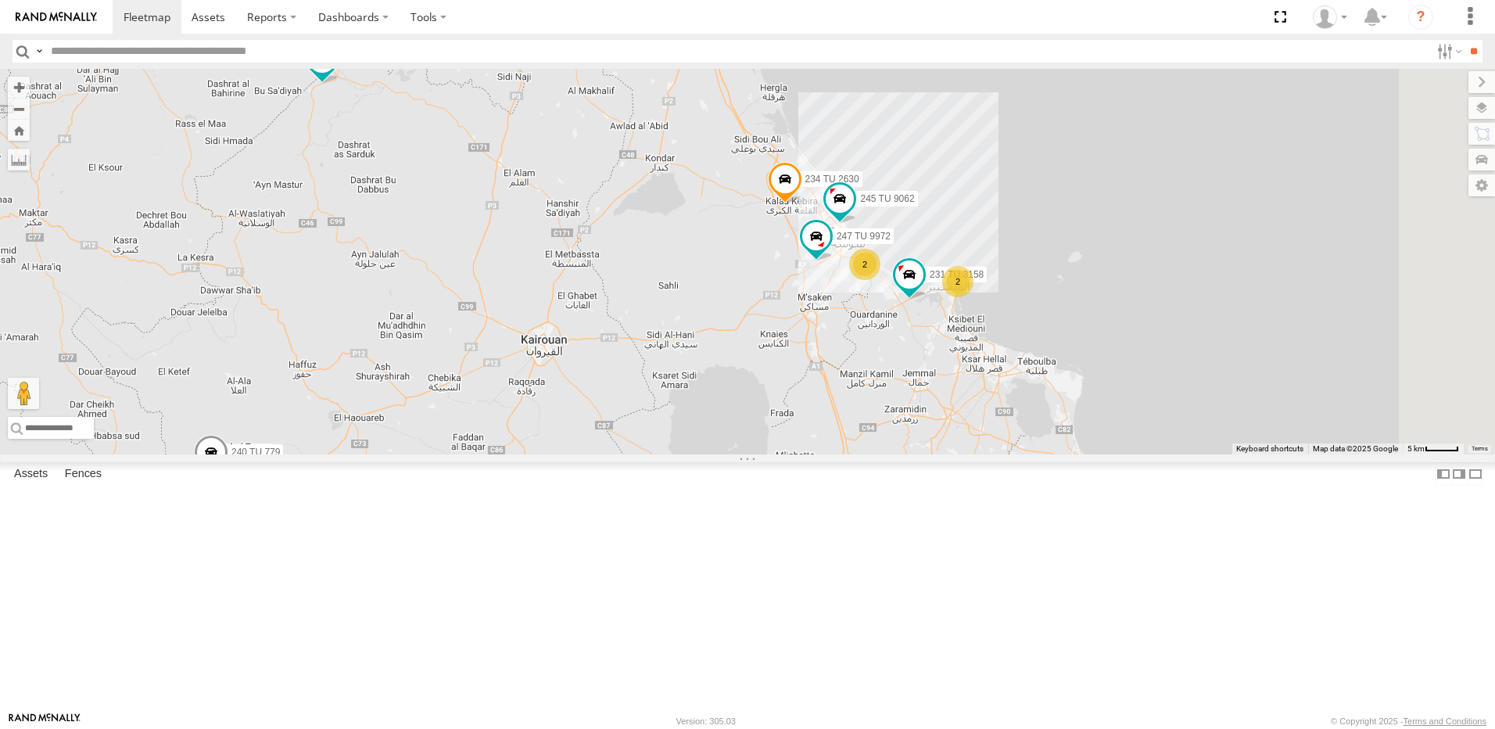
click at [881, 280] on div "2" at bounding box center [864, 264] width 31 height 31
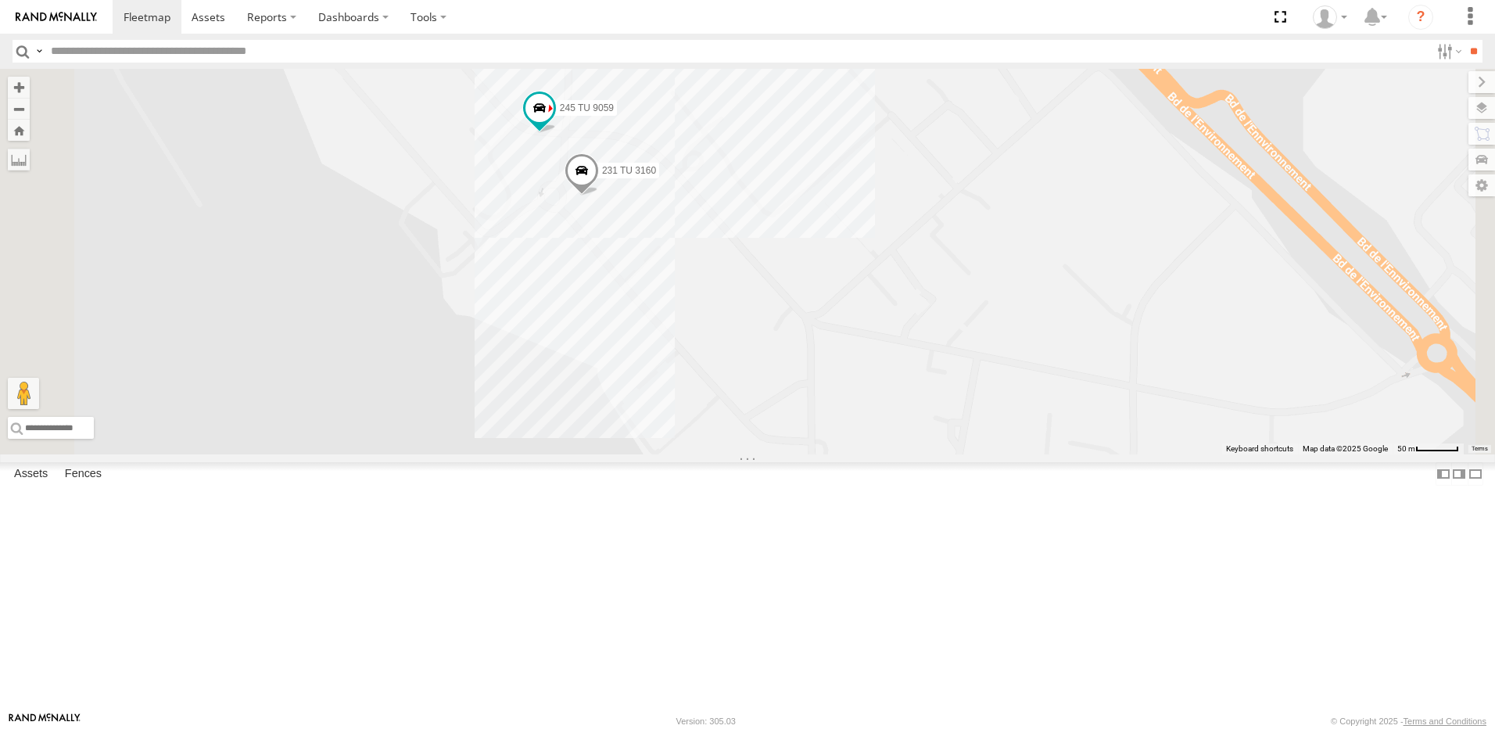
click at [232, 48] on input "text" at bounding box center [738, 51] width 1386 height 23
type input "*"
type input "****"
click at [1465, 40] on input "**" at bounding box center [1474, 51] width 18 height 23
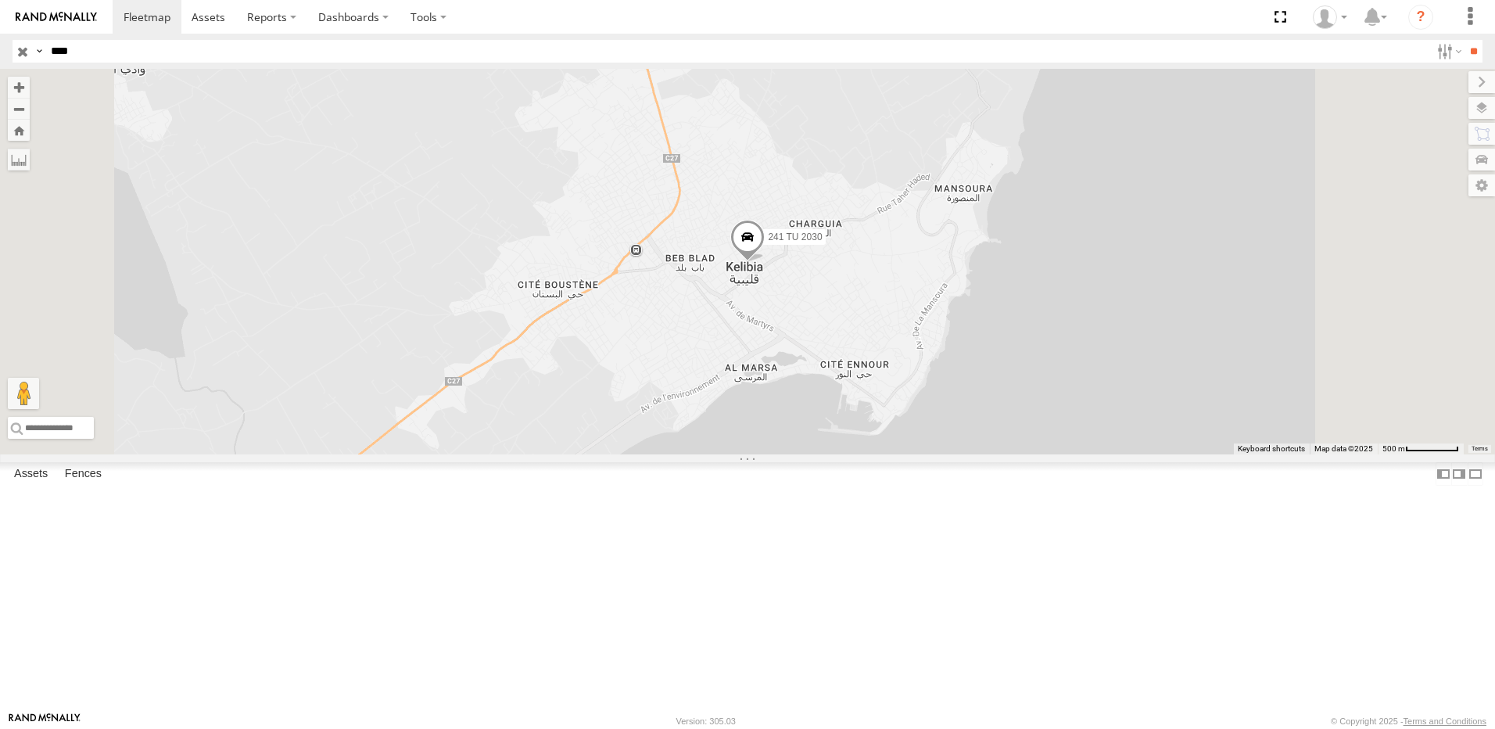
click at [765, 262] on span at bounding box center [748, 241] width 34 height 42
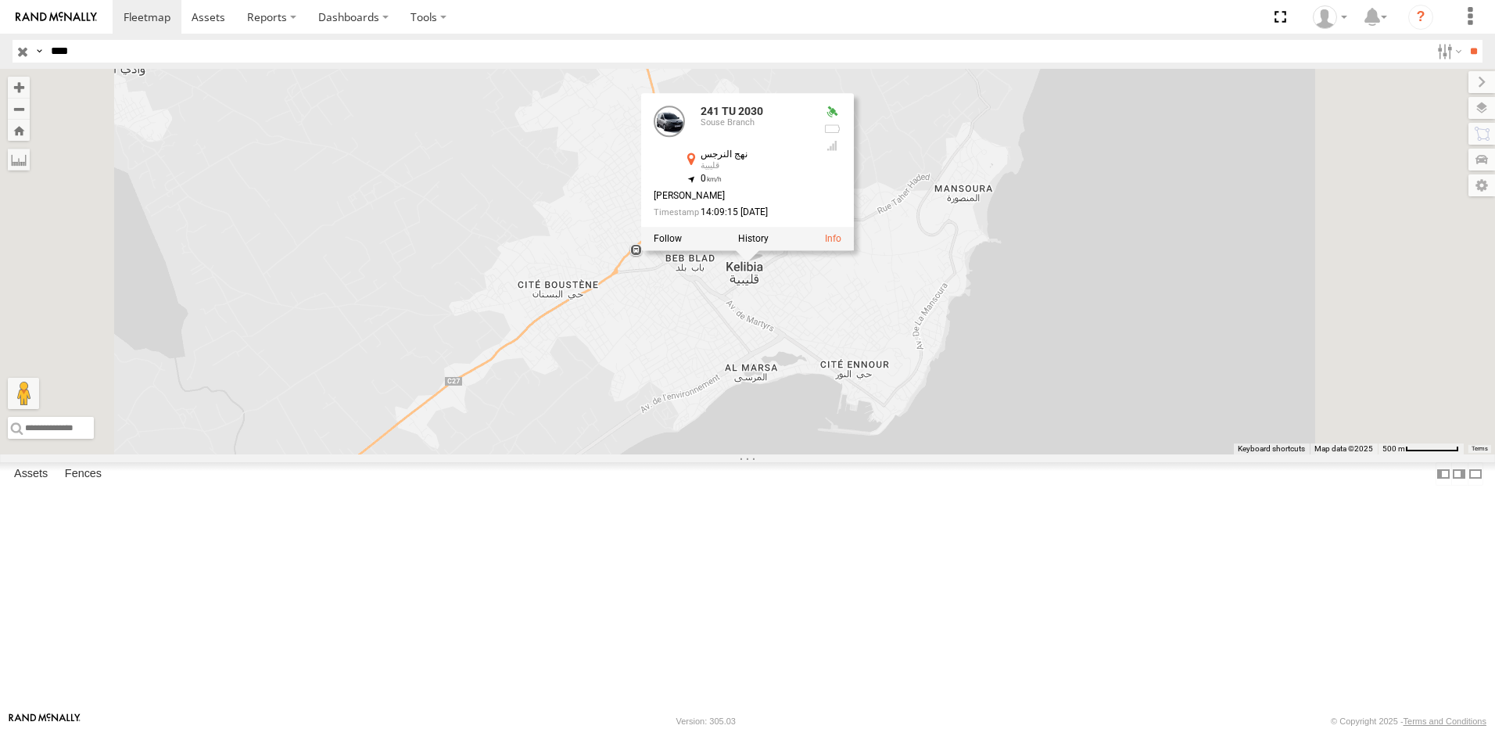
click at [710, 275] on div "241 TU 2030 241 TU 2030 Souse Branch نهج النرجس قليبية 36.84713 , 11.09983 0 Ay…" at bounding box center [747, 262] width 1495 height 386
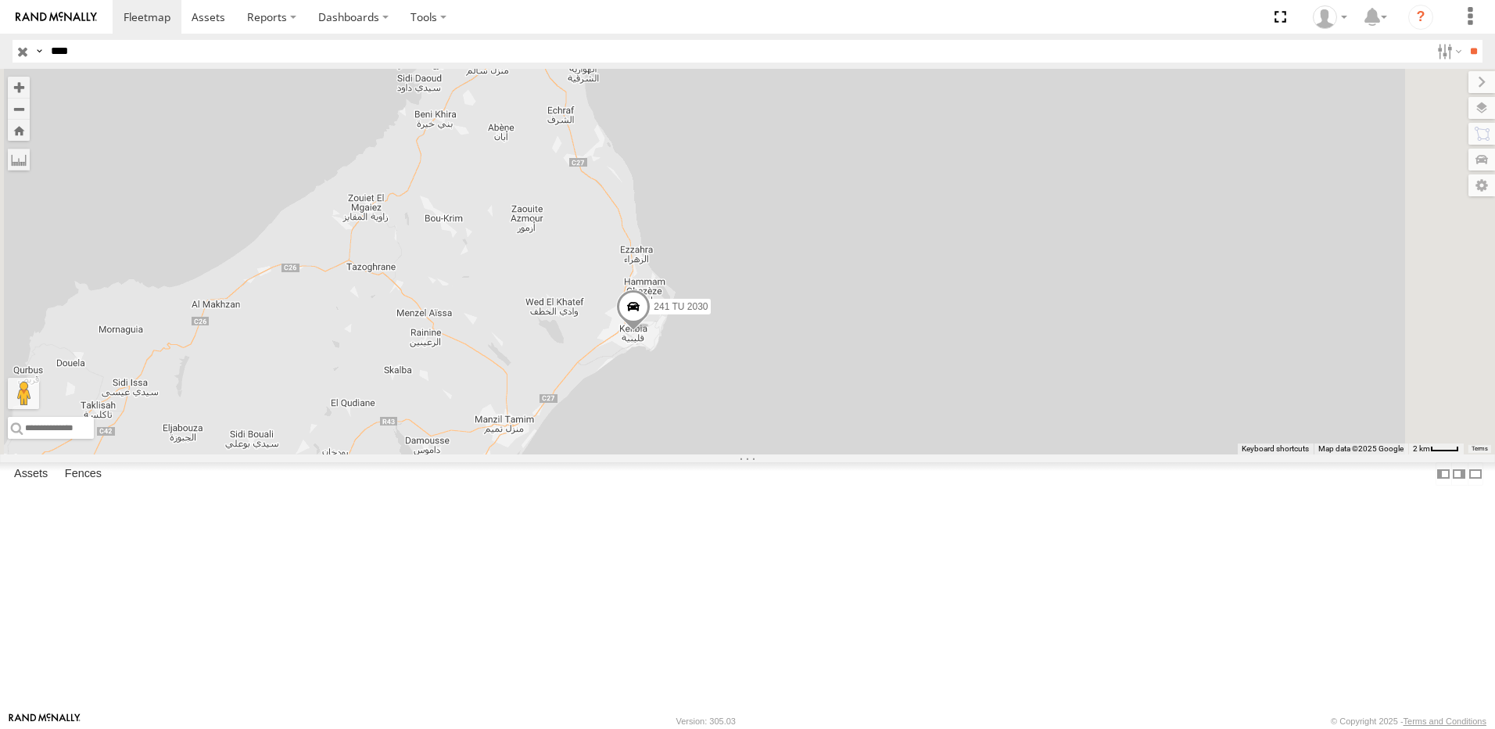
click at [20, 52] on input "button" at bounding box center [23, 51] width 20 height 23
